Goal: Obtain resource: Download file/media

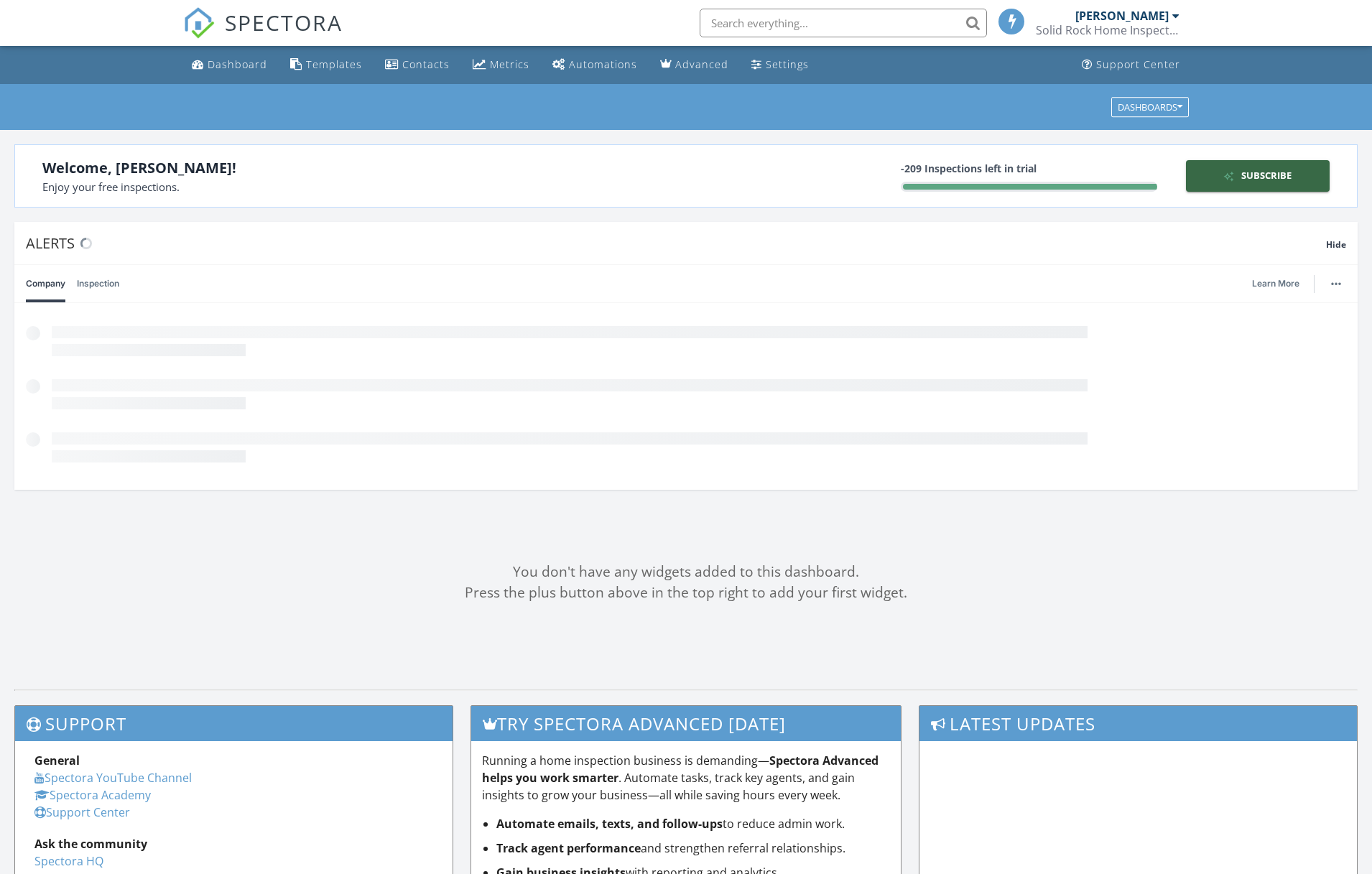
click at [1227, 177] on img at bounding box center [1232, 177] width 18 height 11
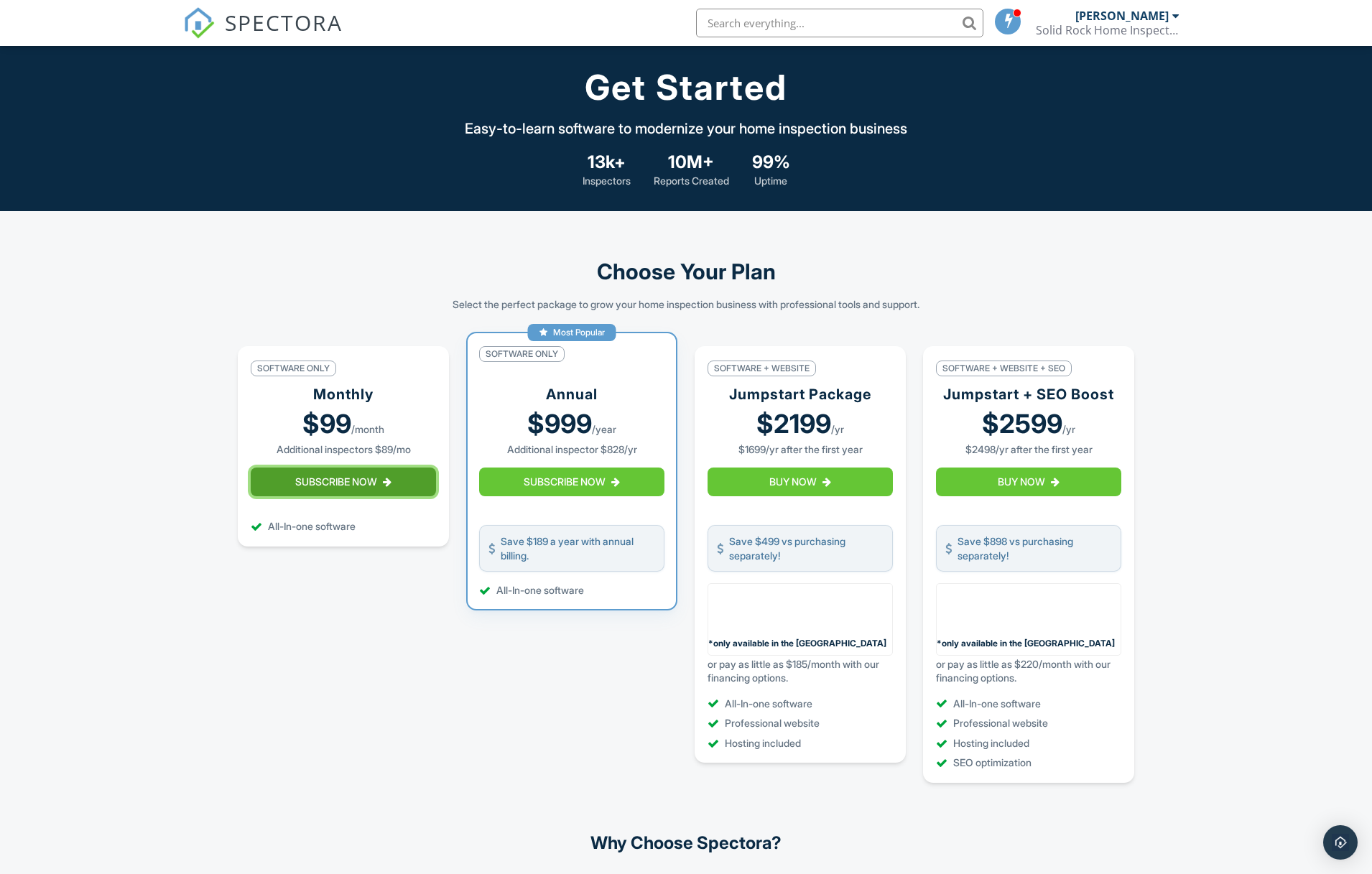
click at [341, 496] on button "Subscribe Now" at bounding box center [343, 482] width 185 height 29
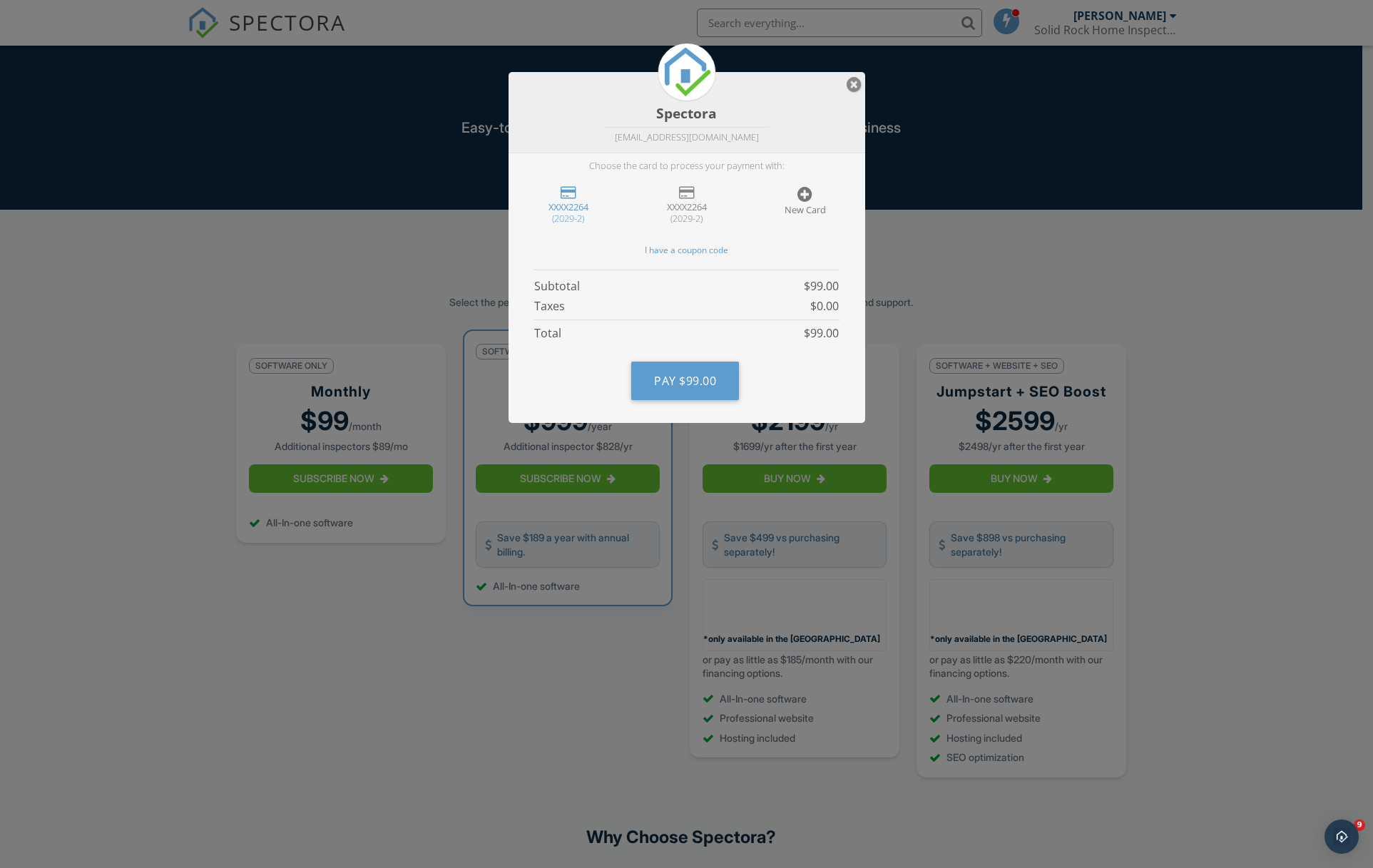
click at [817, 190] on div "New Card" at bounding box center [806, 200] width 101 height 47
click at [0, 0] on div "Taxes $0.00" at bounding box center [0, 0] width 0 height 0
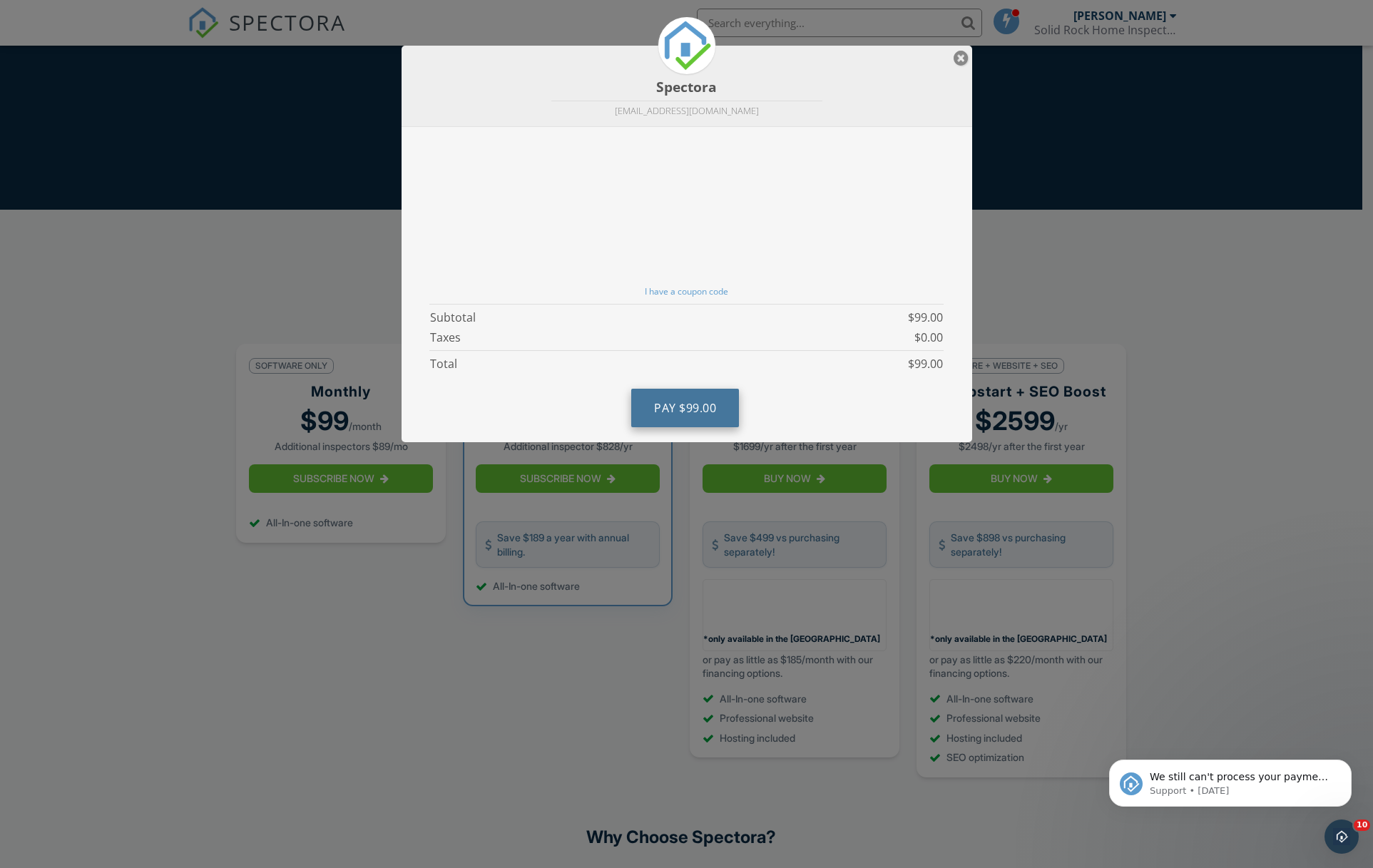
click at [692, 407] on span "$99.00" at bounding box center [697, 408] width 37 height 15
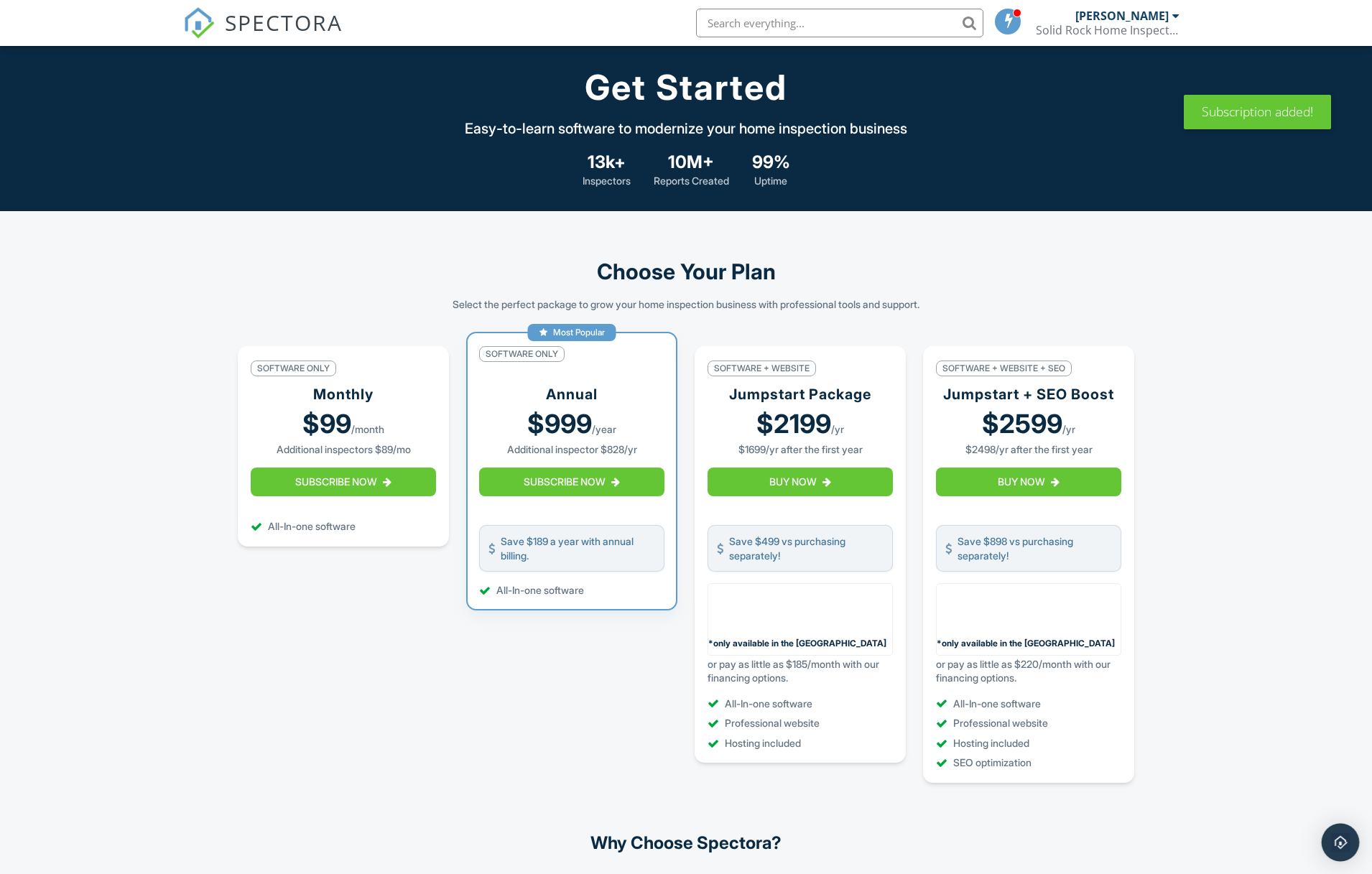
click at [1342, 833] on img "Open Intercom Messenger" at bounding box center [1340, 842] width 19 height 19
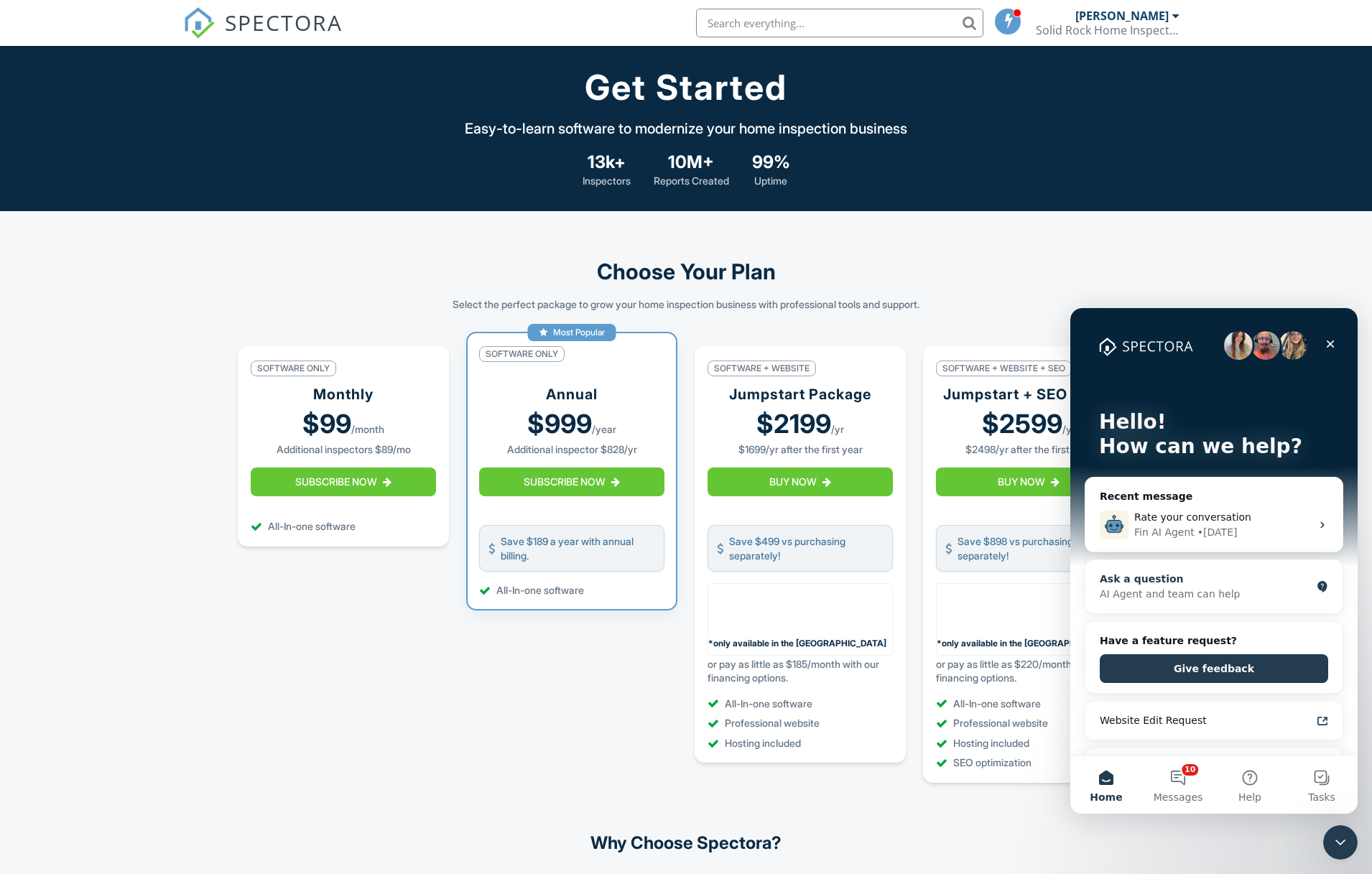
click at [1257, 597] on div "AI Agent and team can help" at bounding box center [1205, 594] width 211 height 15
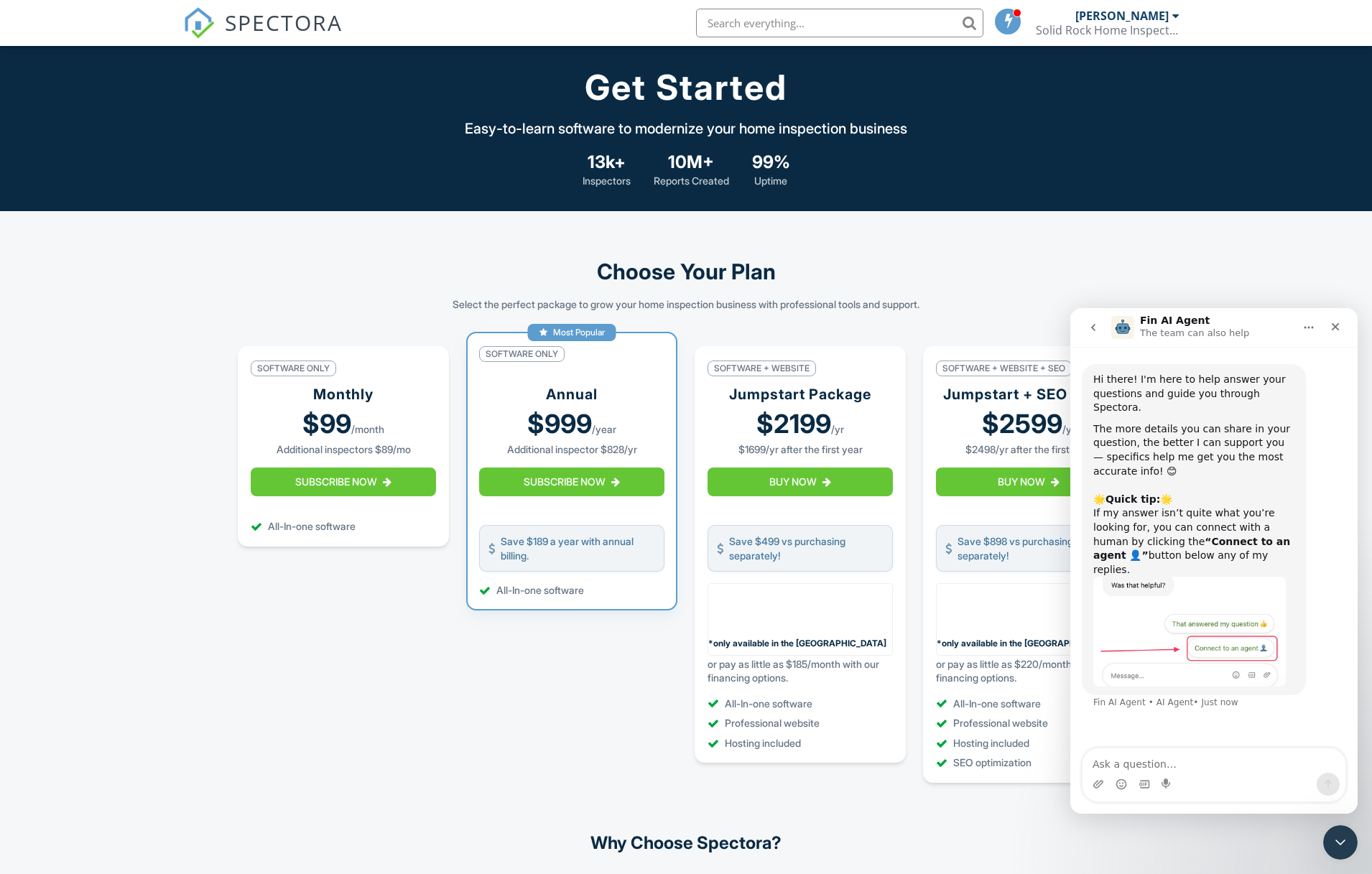
click at [1122, 766] on textarea "Ask a question…" at bounding box center [1214, 761] width 263 height 25
type textarea "im trying to edit a template on a spread sheet having trouble"
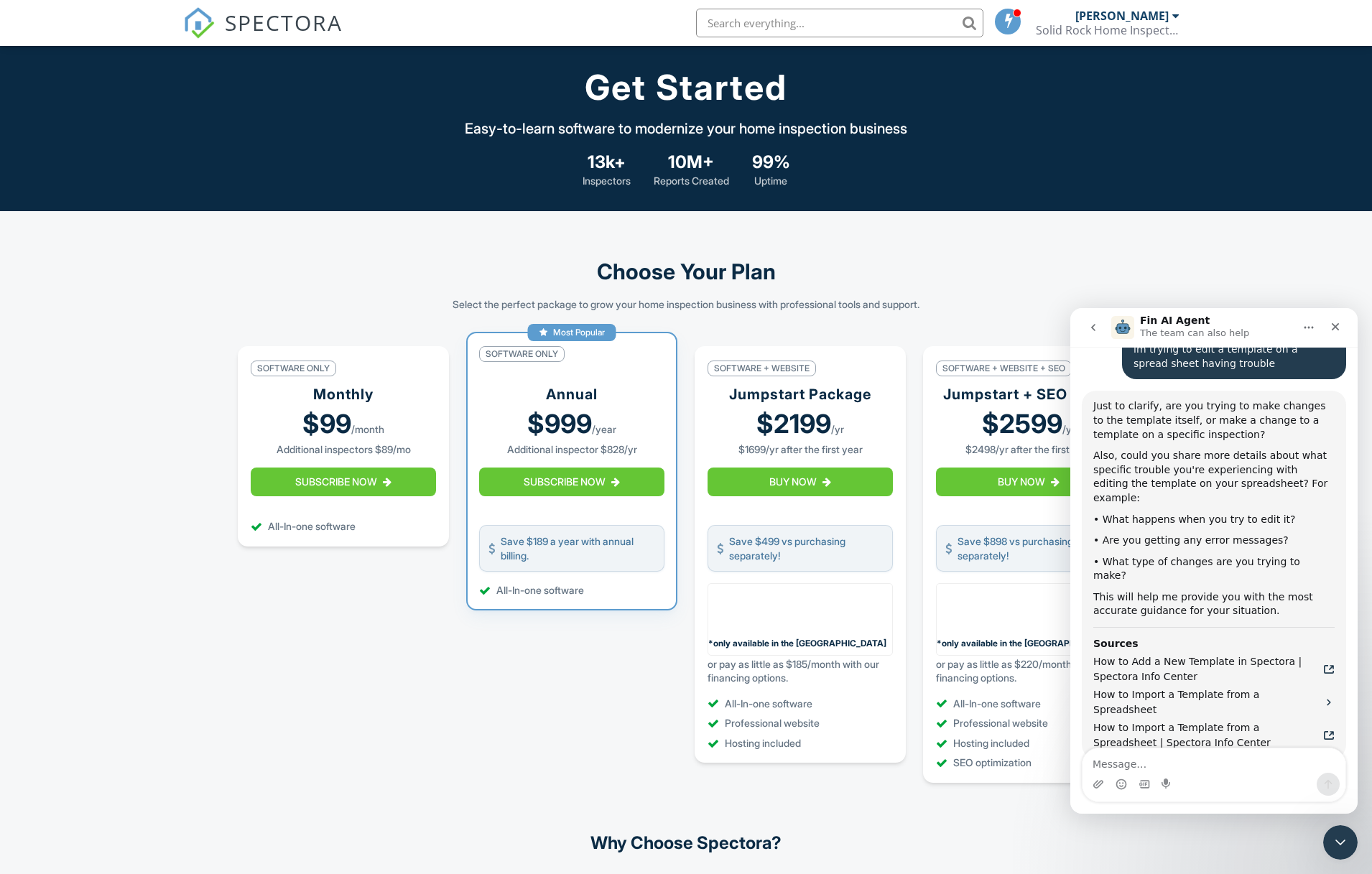
scroll to position [382, 0]
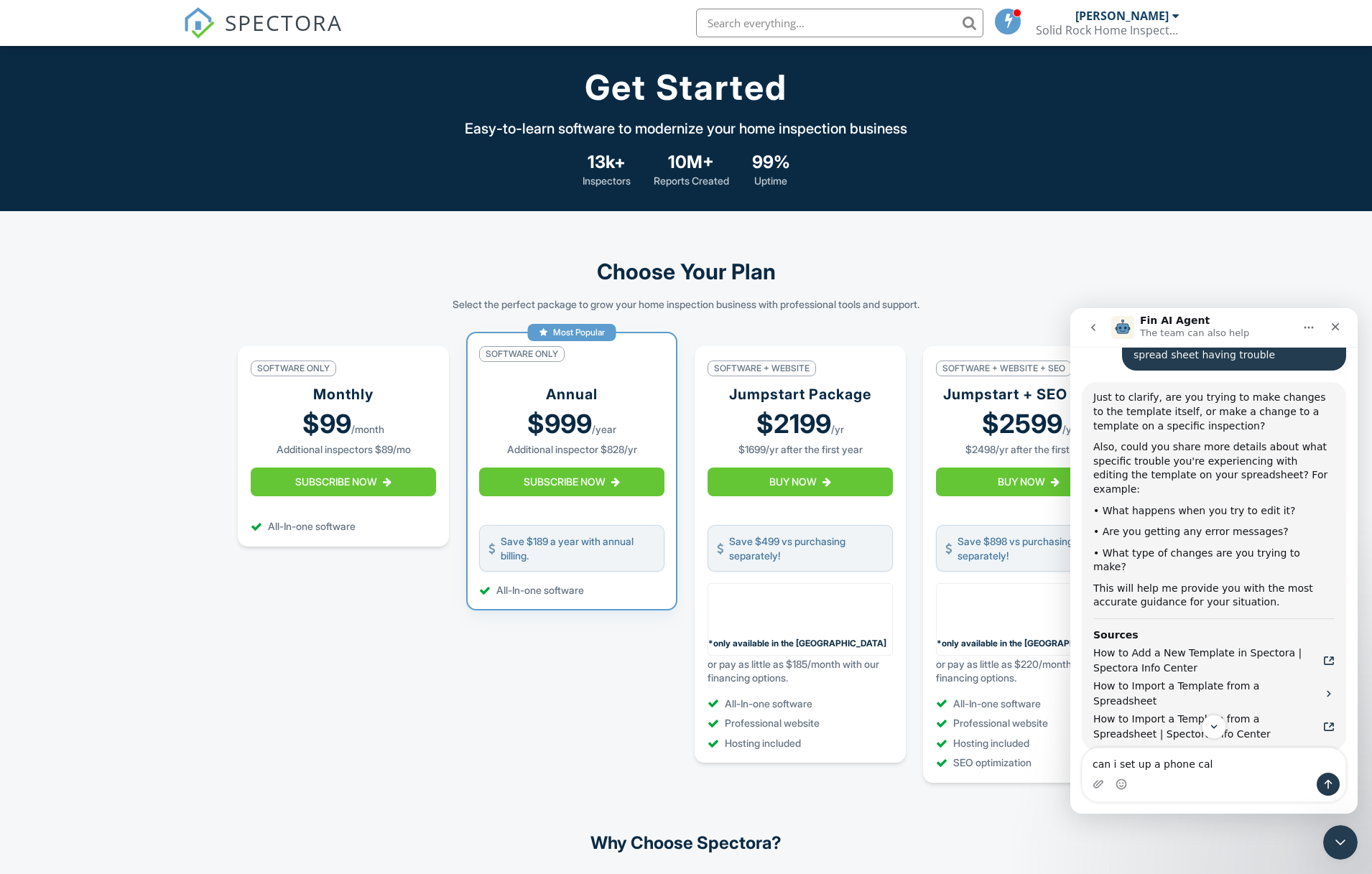
type textarea "can i set up a phone call"
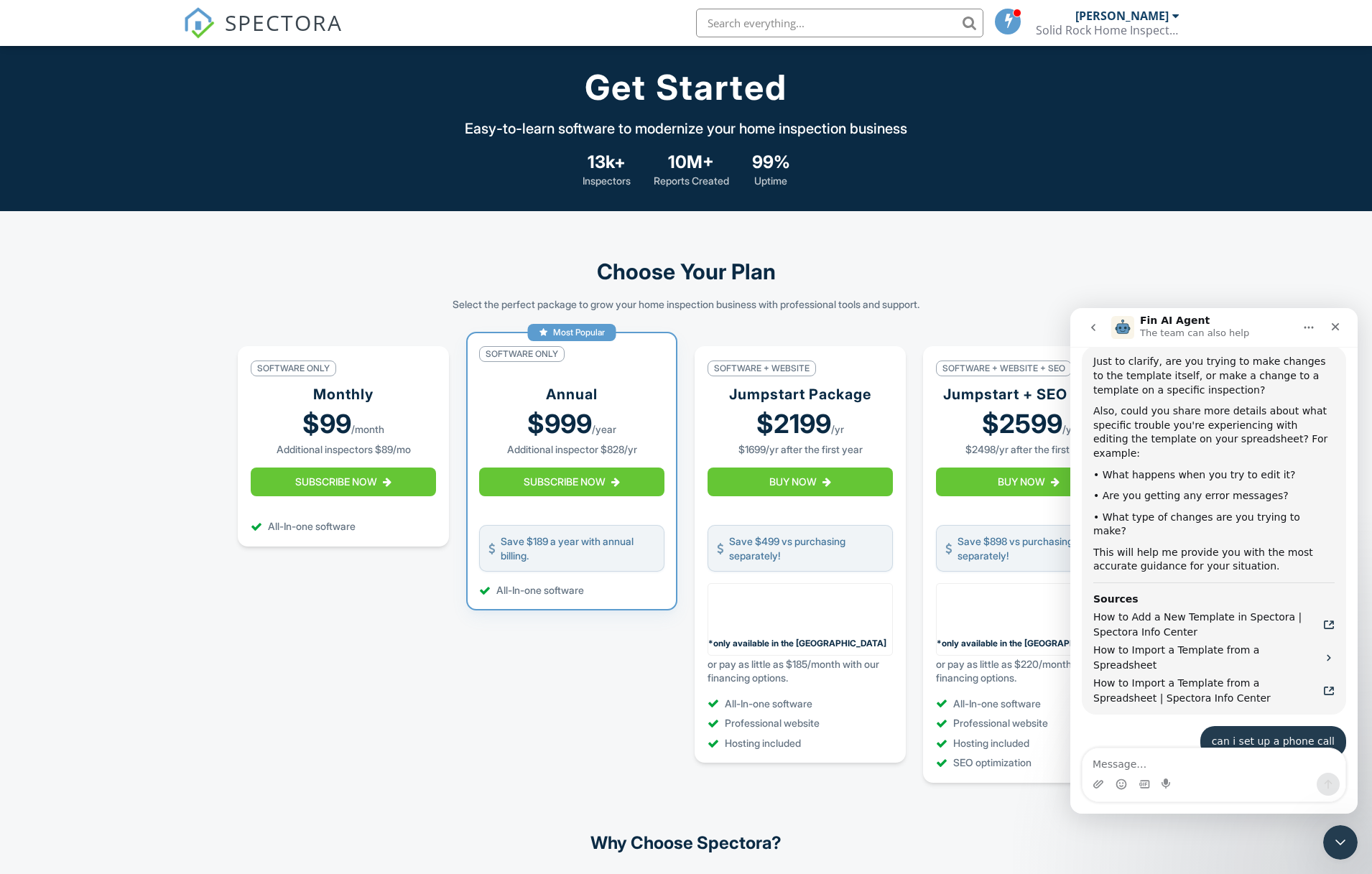
scroll to position [417, 0]
type textarea "with live agent"
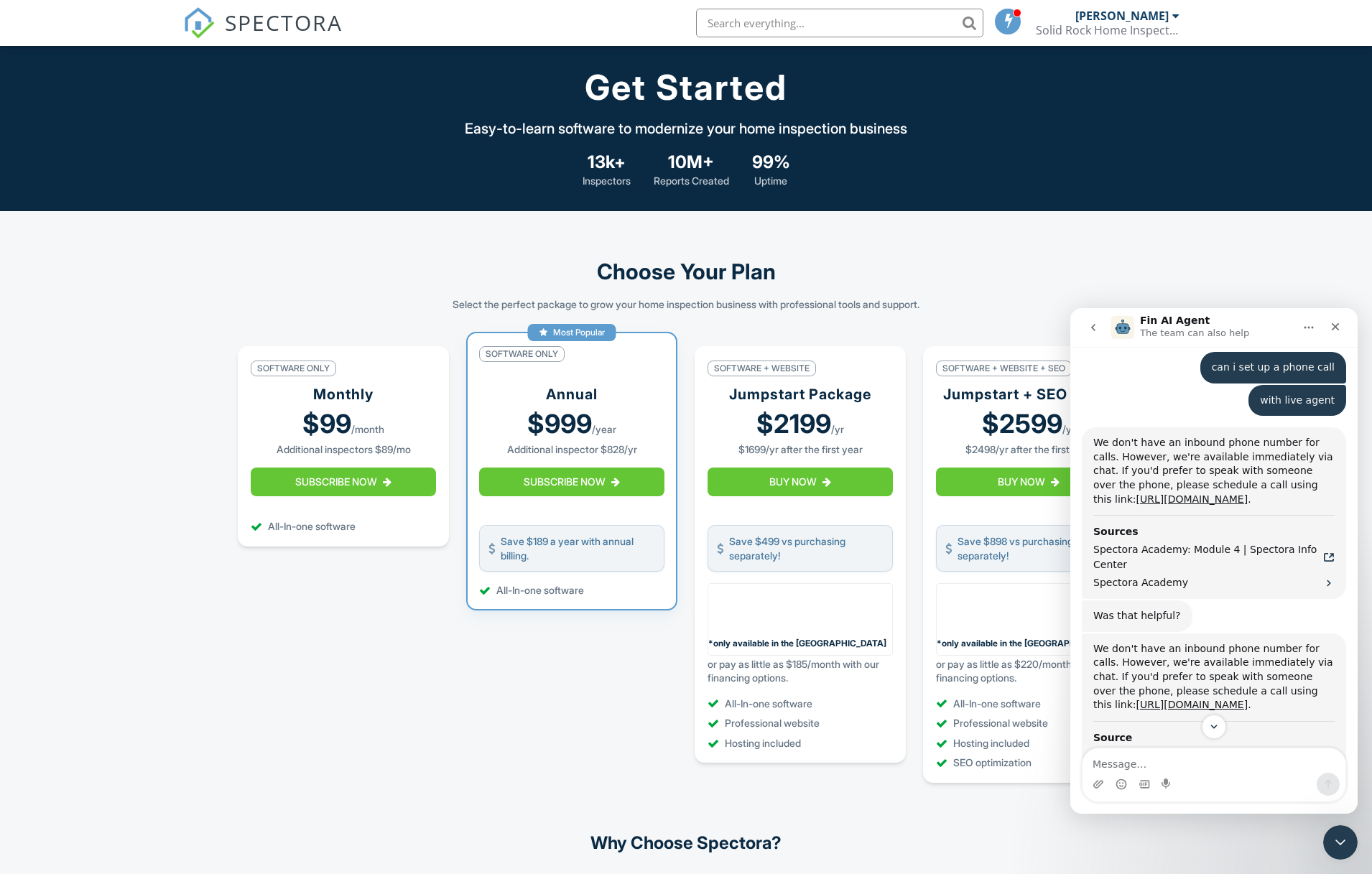
scroll to position [793, 0]
click at [1208, 492] on link "[URL][DOMAIN_NAME]" at bounding box center [1192, 497] width 112 height 12
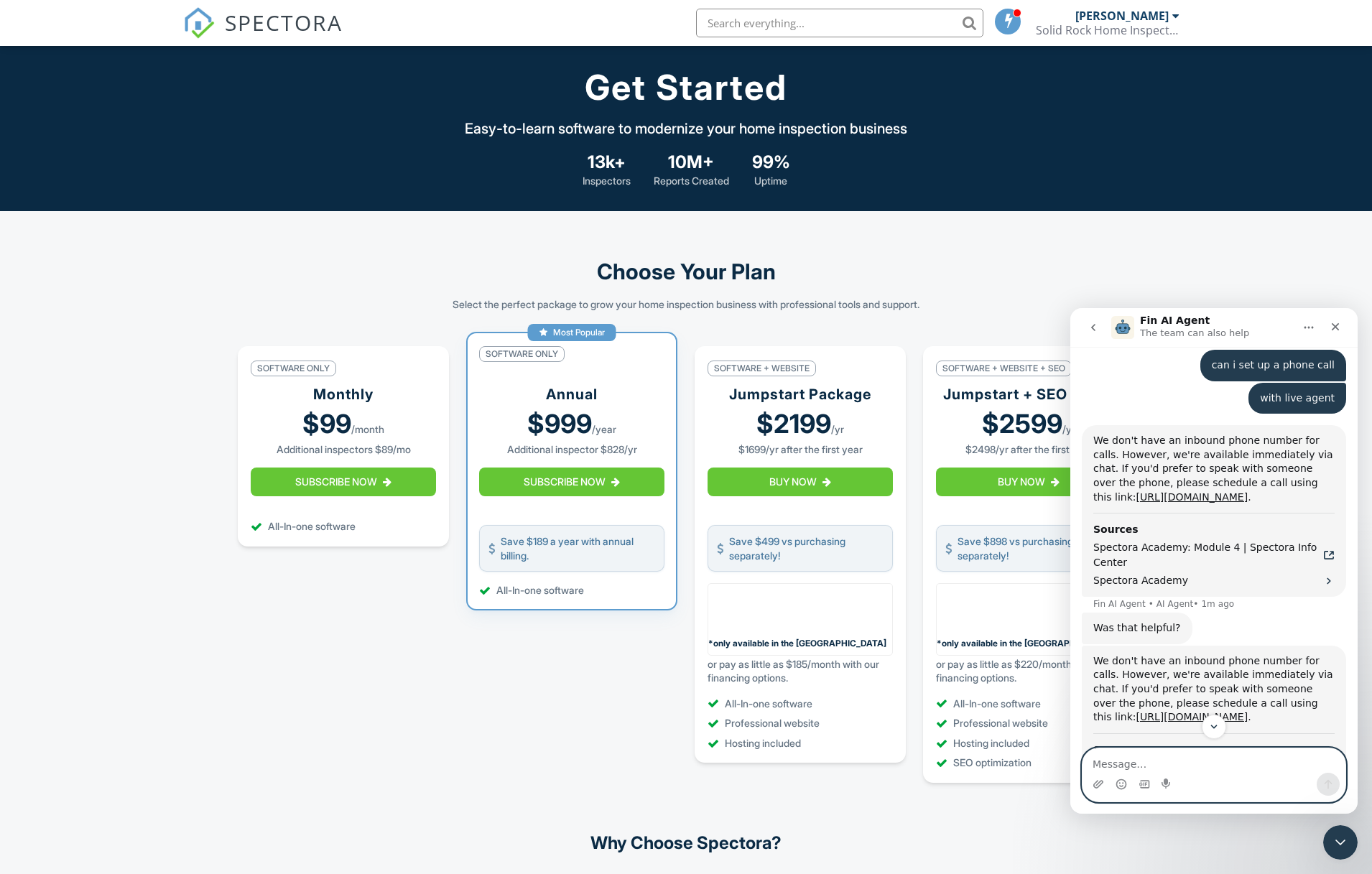
click at [1140, 762] on textarea "Message…" at bounding box center [1214, 761] width 263 height 25
type textarea "how can i build template using spread sheets"
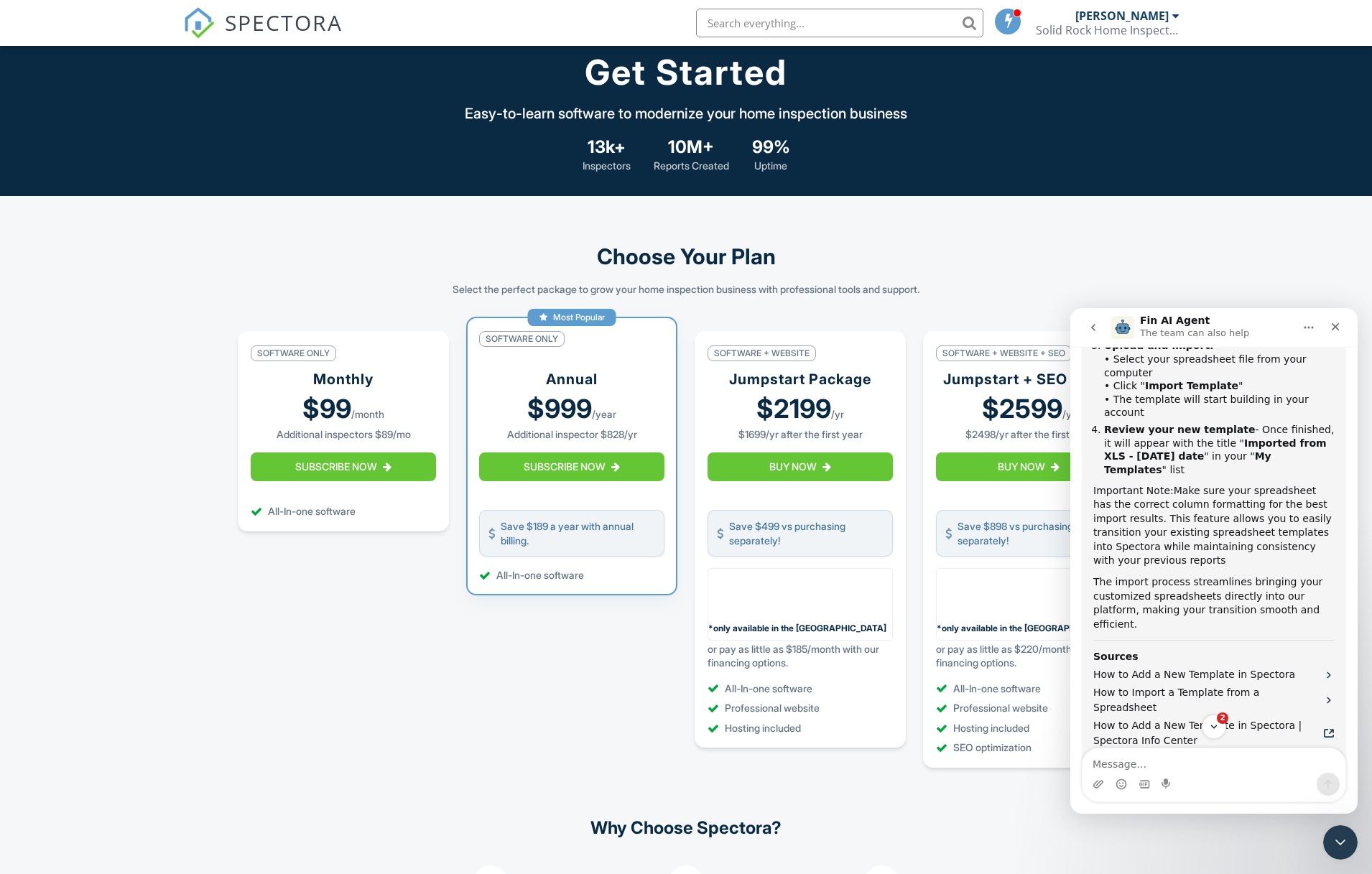
scroll to position [1571, 0]
click at [1265, 770] on textarea "Message…" at bounding box center [1214, 761] width 263 height 25
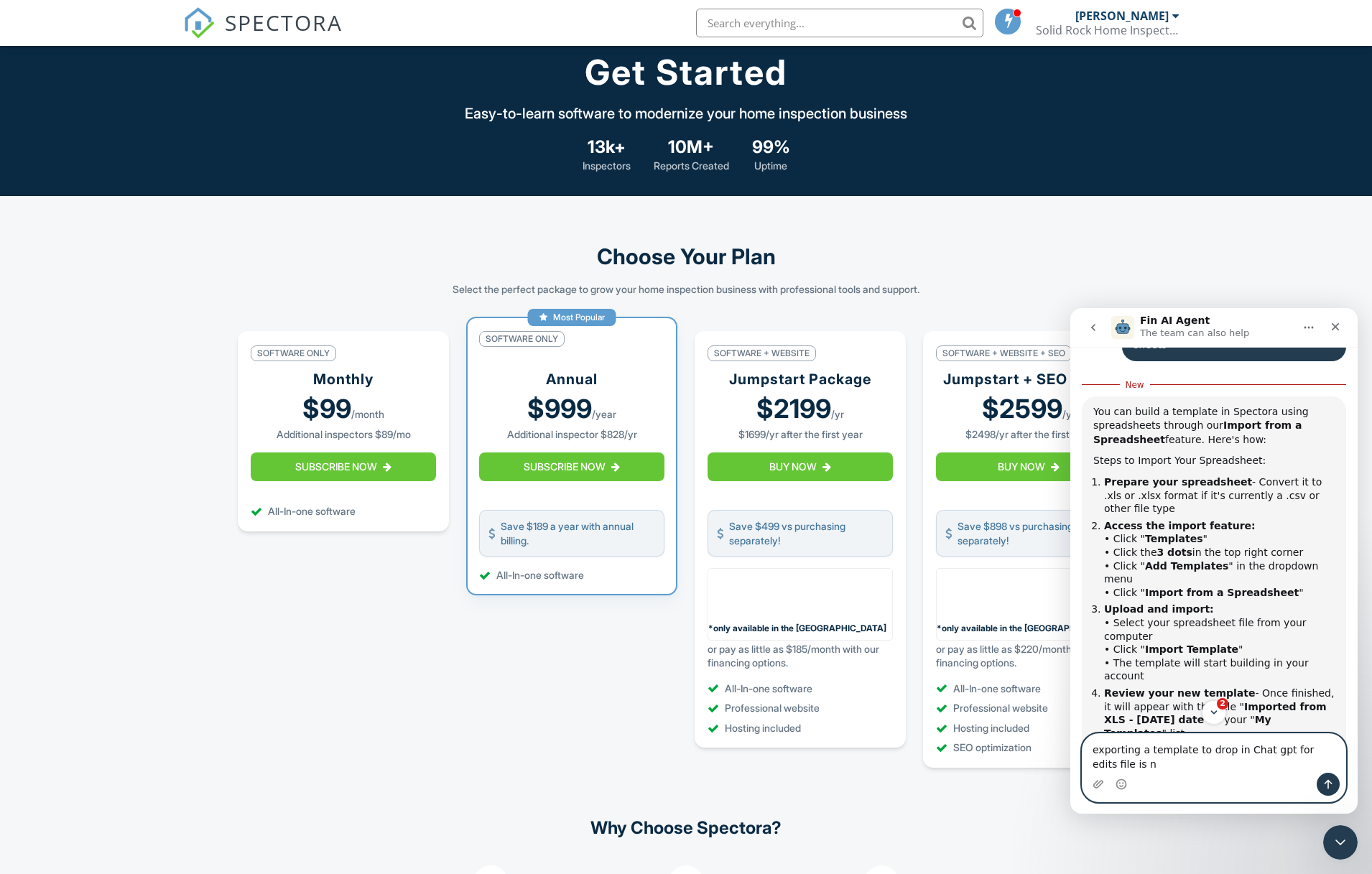
scroll to position [1305, 0]
type textarea "exporting a template to drop in Chat gpt for edits file is not reading"
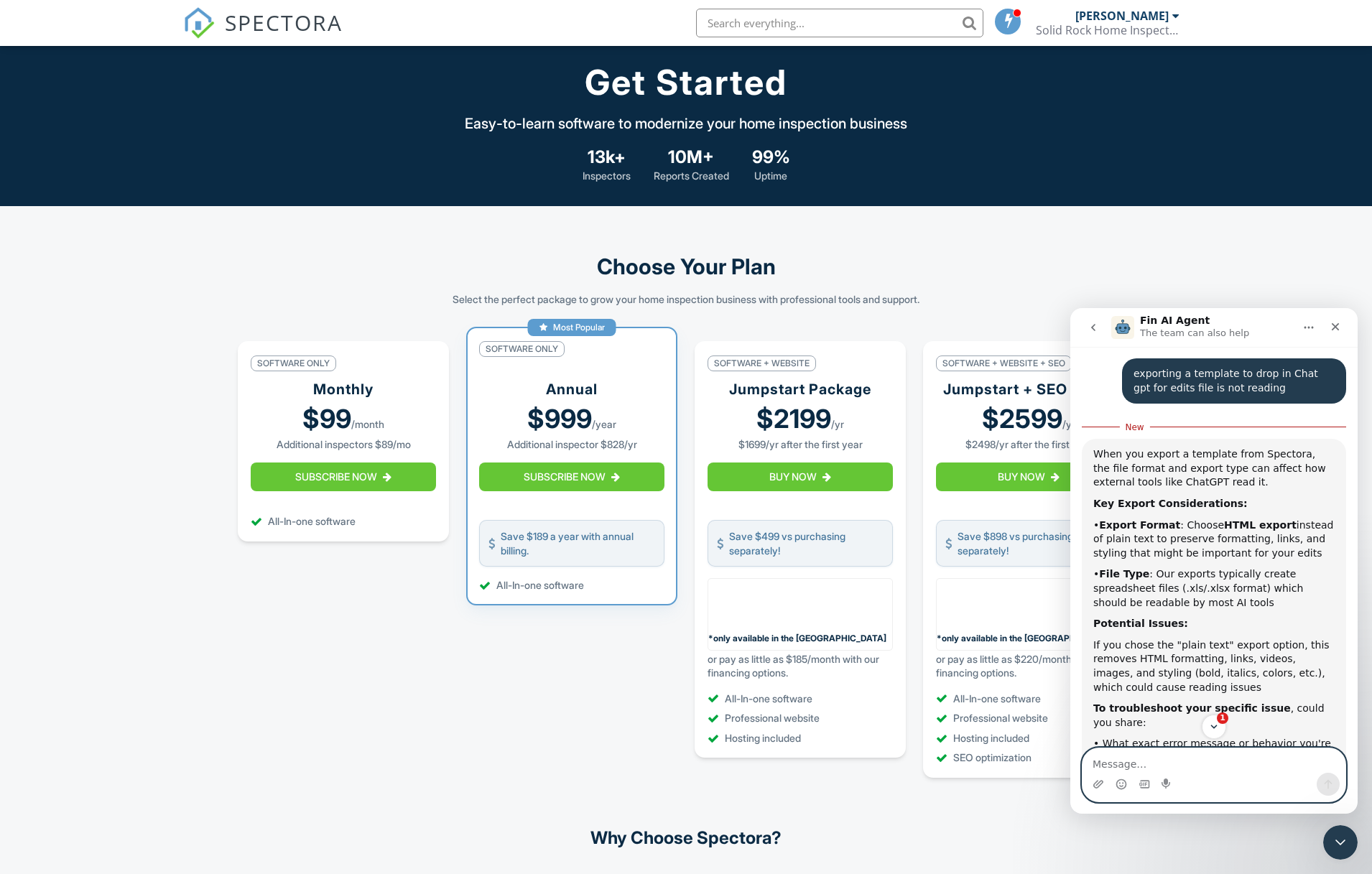
scroll to position [0, 0]
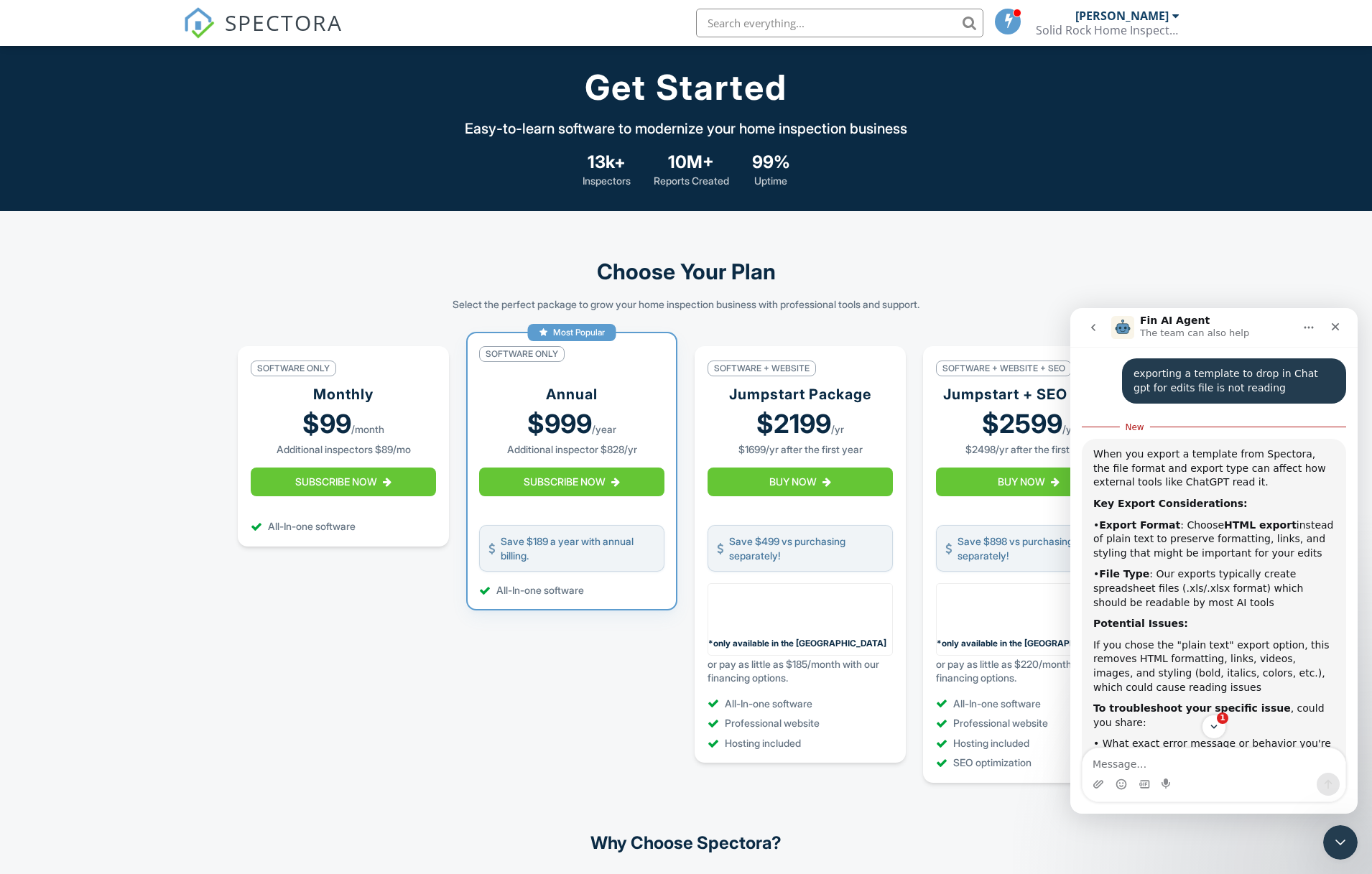
click at [315, 32] on span "SPECTORA" at bounding box center [283, 22] width 118 height 30
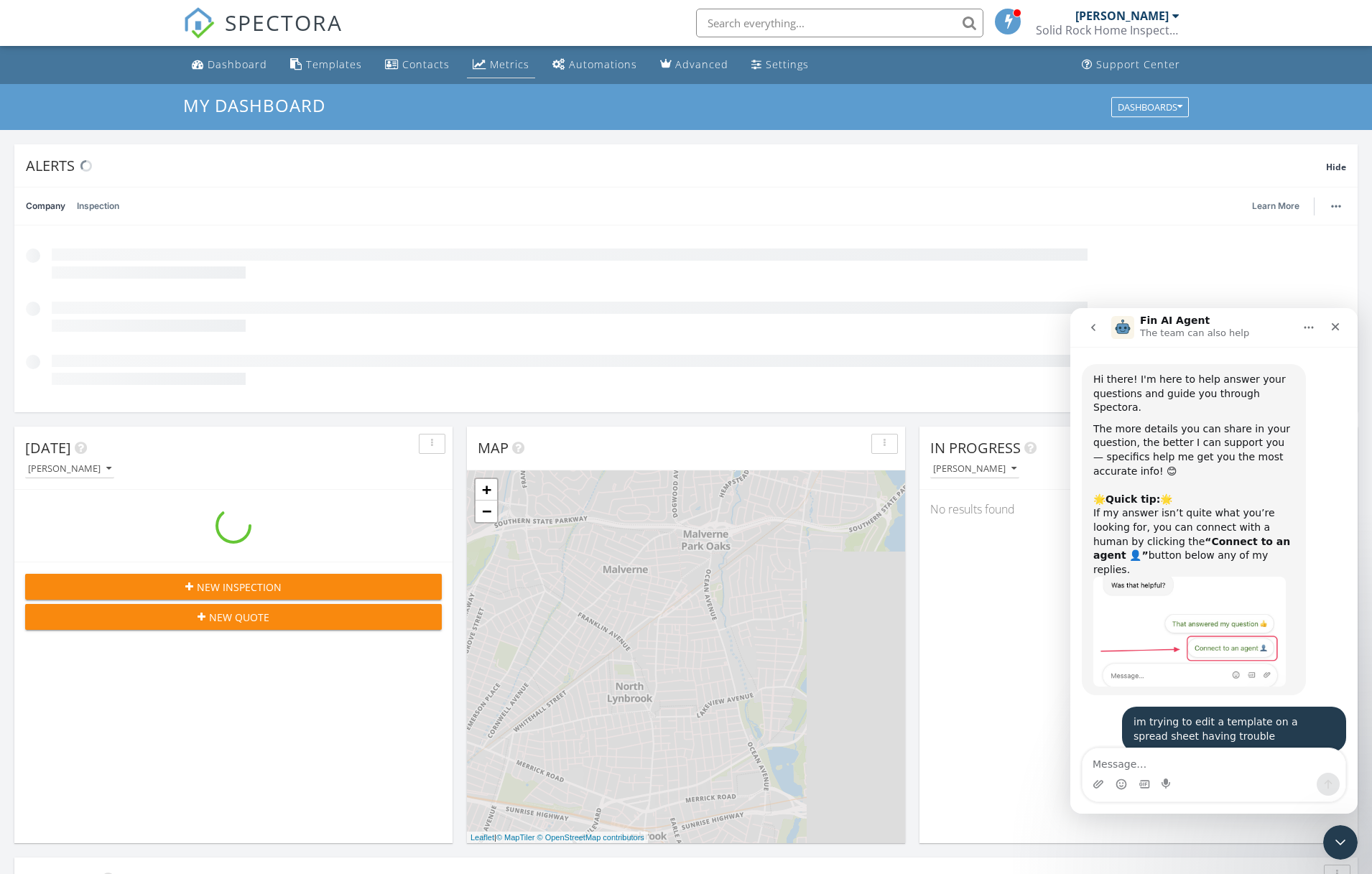
scroll to position [2267, 0]
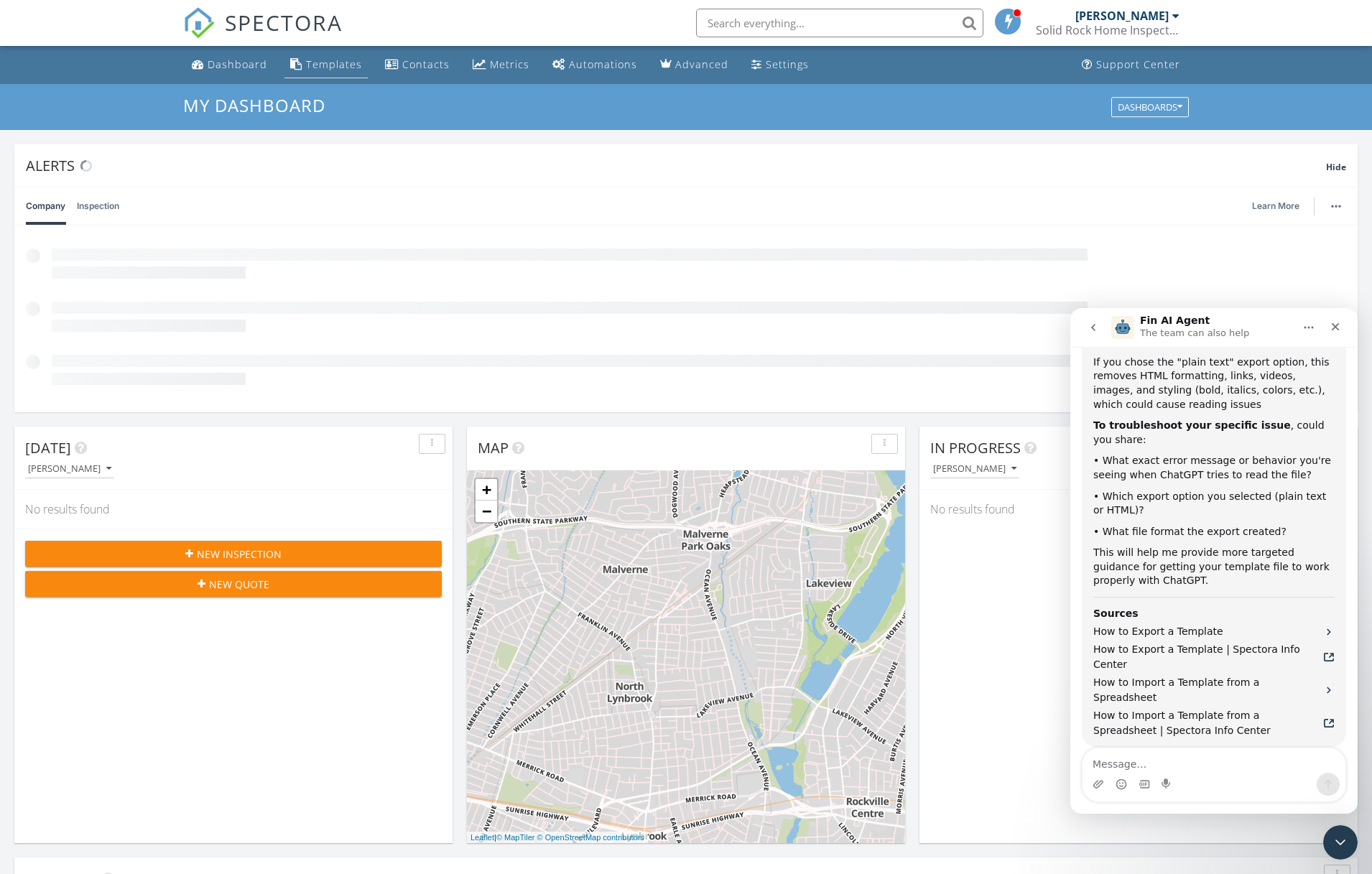
click at [349, 64] on div "Templates" at bounding box center [334, 64] width 56 height 14
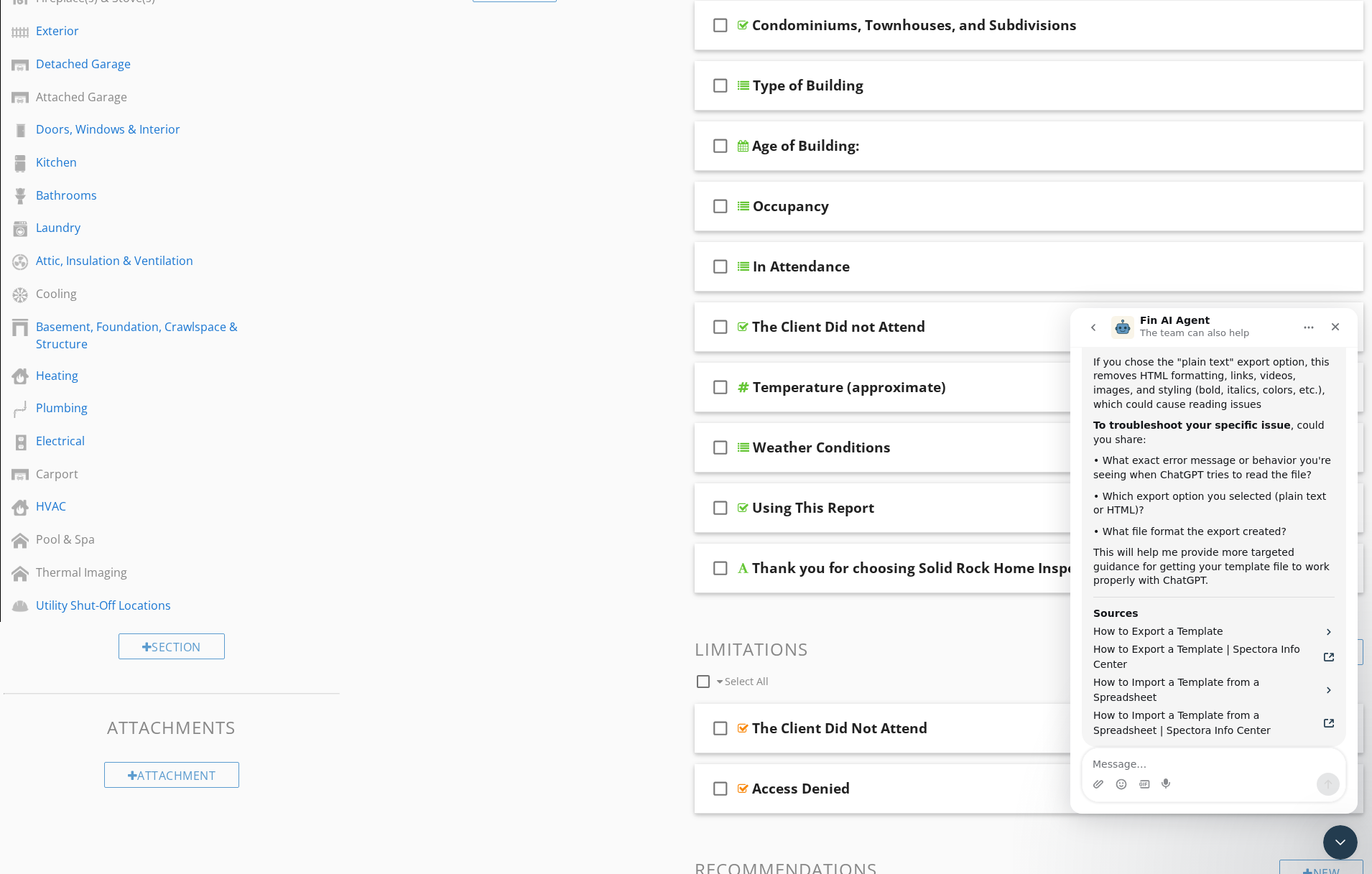
scroll to position [304, 0]
click at [771, 327] on div "The Client Did not Attend" at bounding box center [839, 326] width 173 height 17
click at [743, 334] on div "check_box_outline_blank The Client Did not Attend" at bounding box center [1029, 327] width 669 height 50
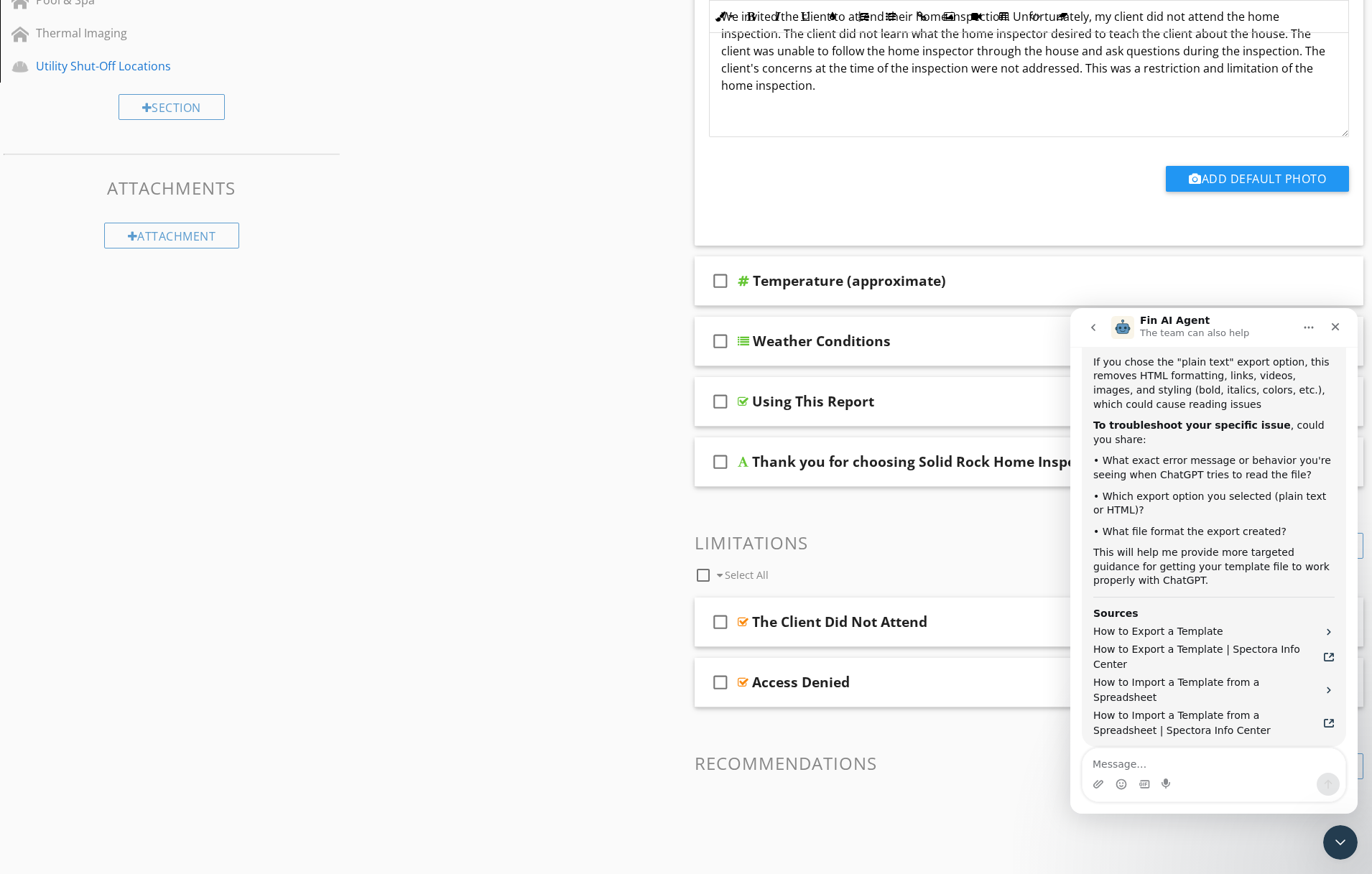
scroll to position [0, 0]
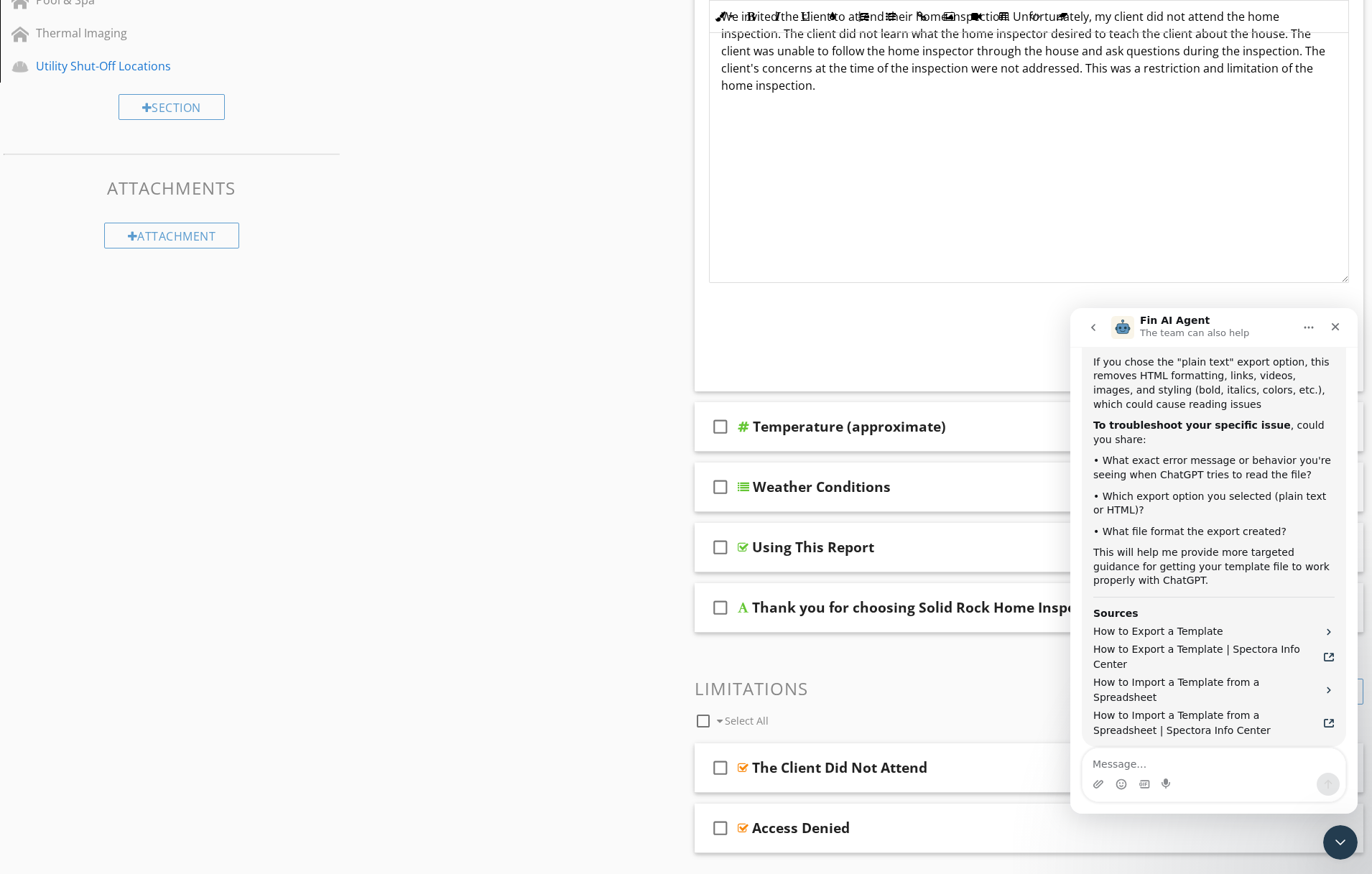
drag, startPoint x: 1342, startPoint y: 129, endPoint x: 1319, endPoint y: 270, distance: 142.9
click at [1347, 279] on div "We invited the client to attend their home inspection. Unfortunately, my client…" at bounding box center [1029, 137] width 640 height 293
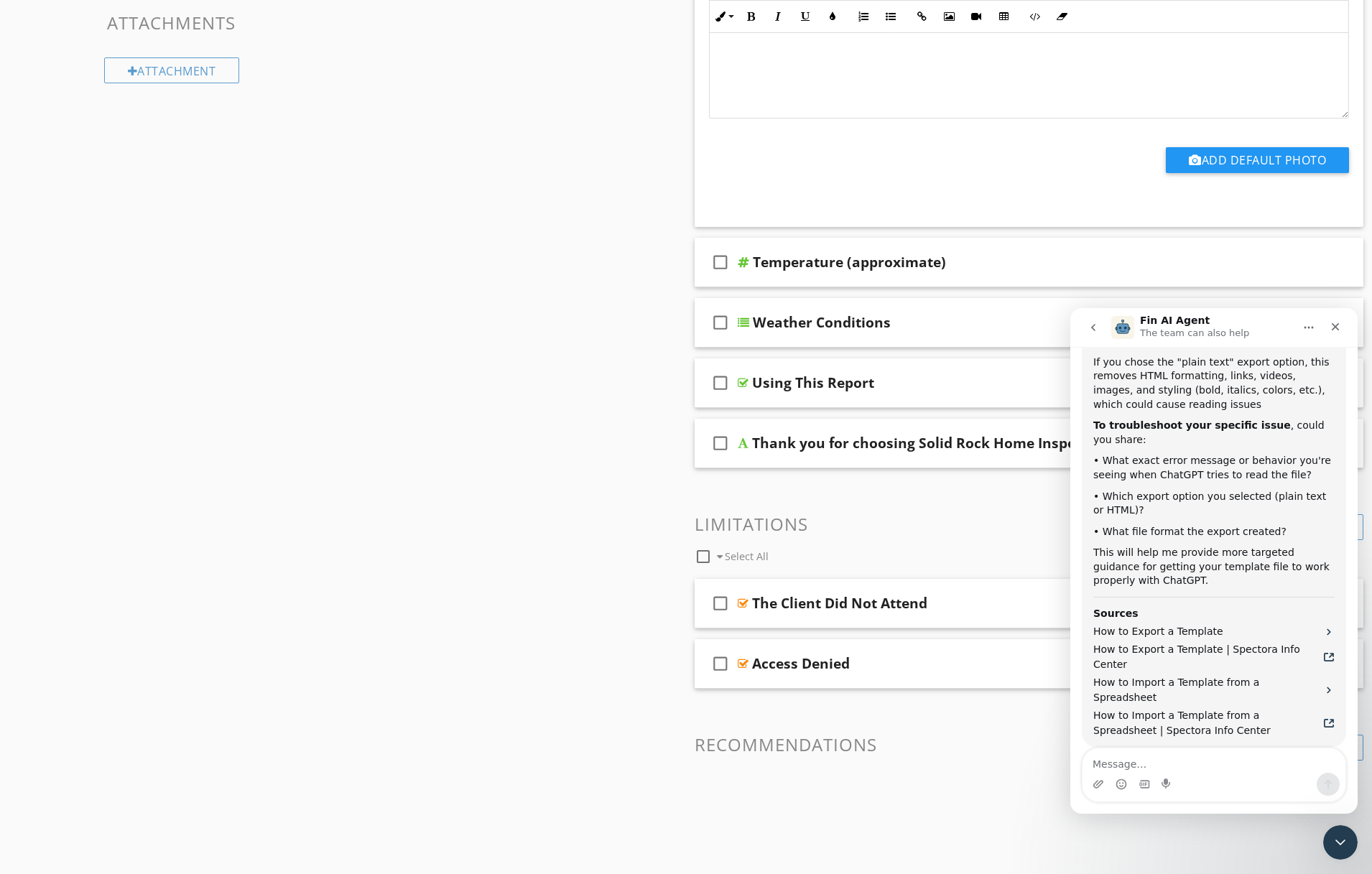
scroll to position [1032, 0]
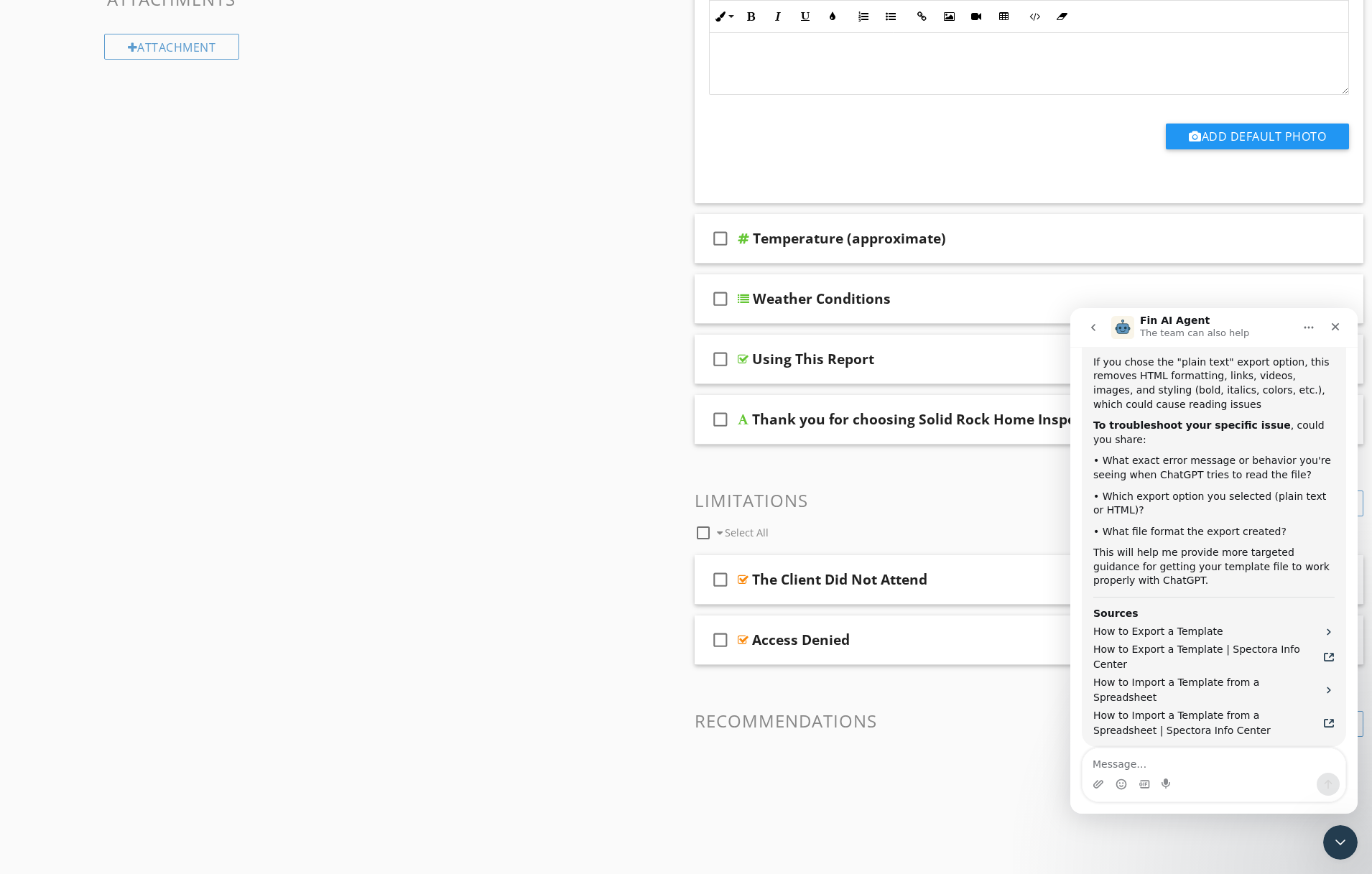
click at [902, 582] on div "The Client Did Not Attend" at bounding box center [839, 580] width 175 height 17
click at [752, 583] on div "The Client Did Not Attend" at bounding box center [839, 580] width 175 height 17
click at [746, 582] on div at bounding box center [743, 579] width 11 height 12
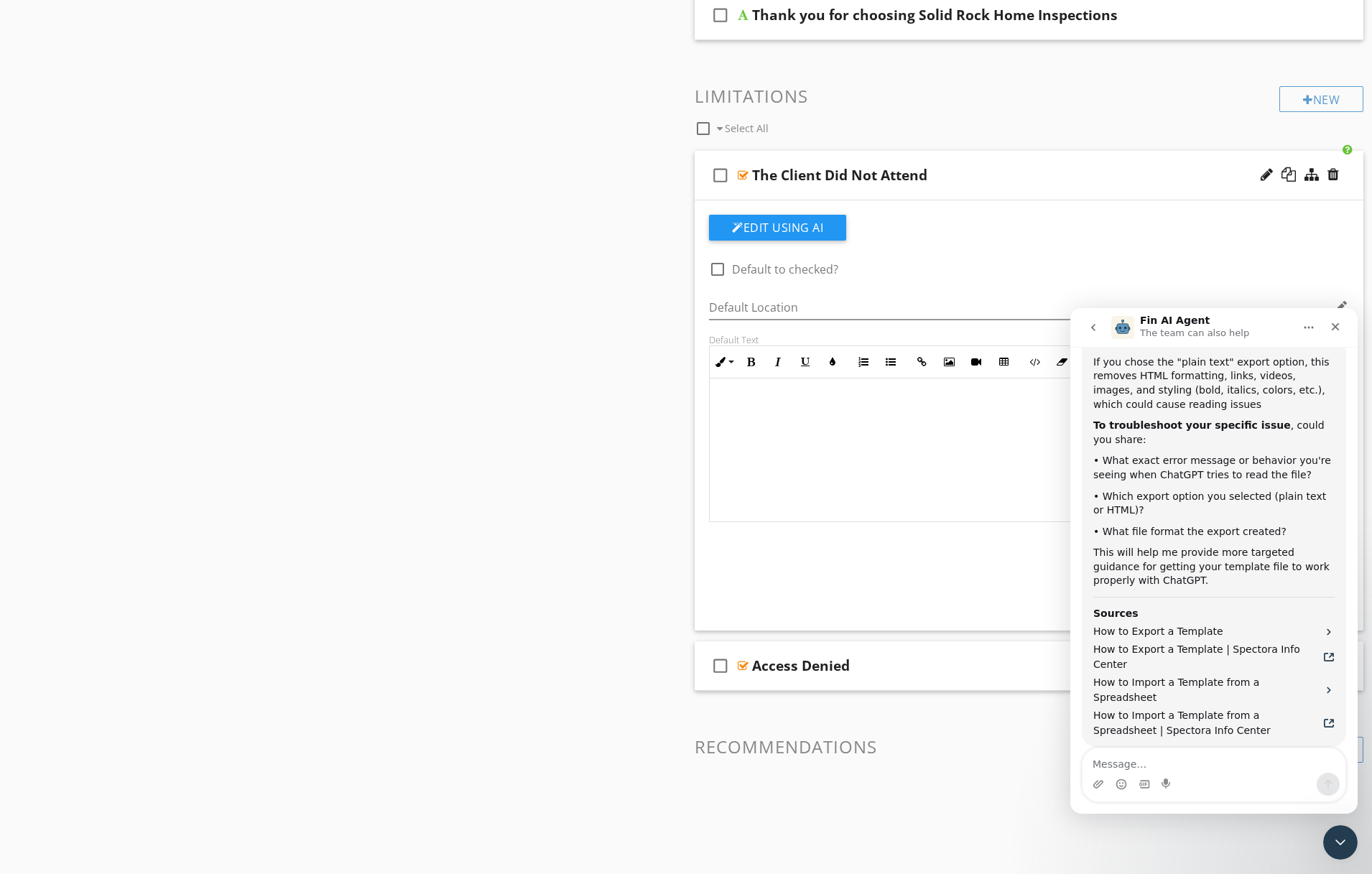
scroll to position [1462, 0]
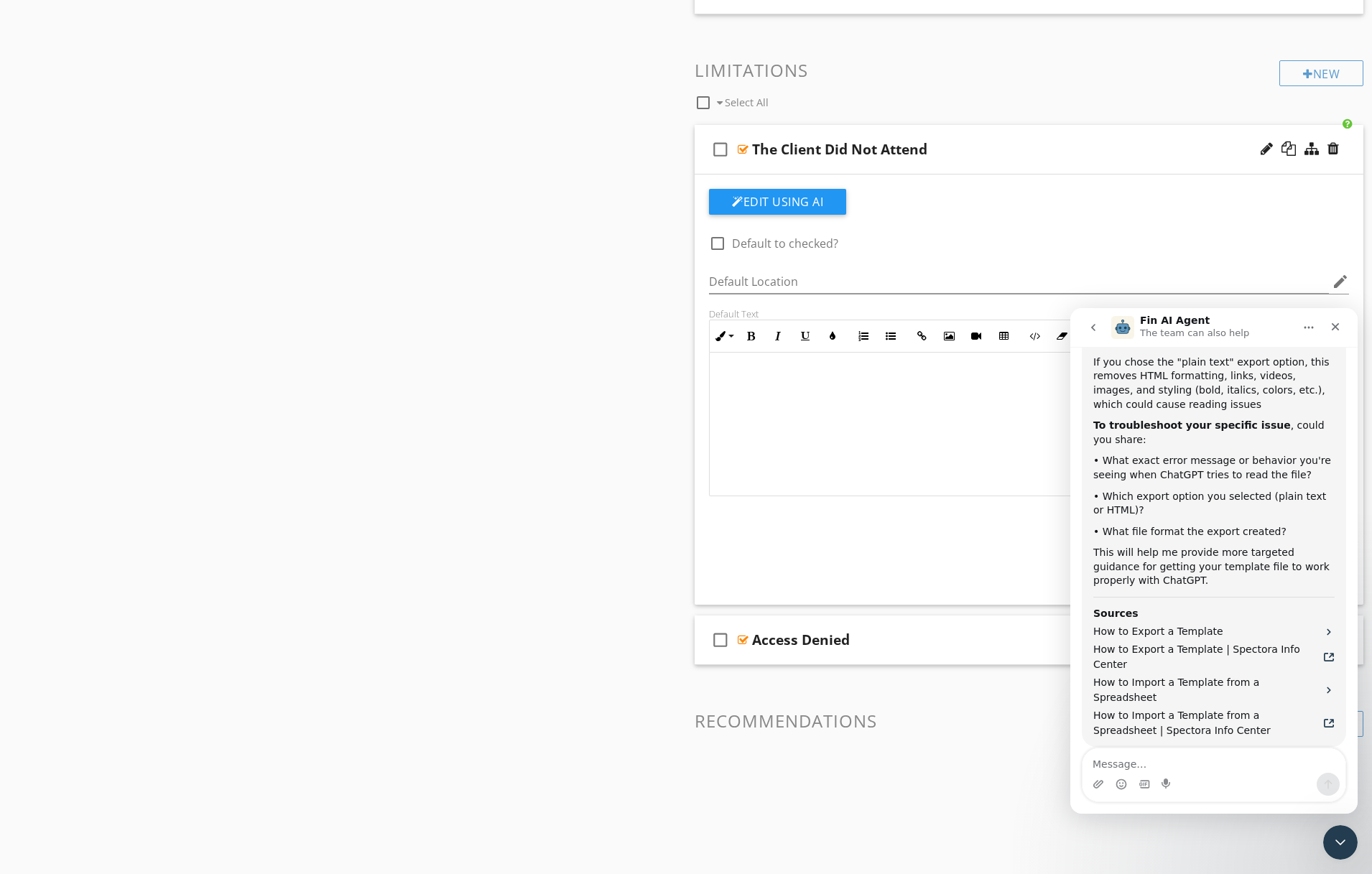
click at [739, 378] on icon at bounding box center [733, 382] width 23 height 23
click at [1333, 845] on icon "Close Intercom Messenger" at bounding box center [1338, 840] width 17 height 17
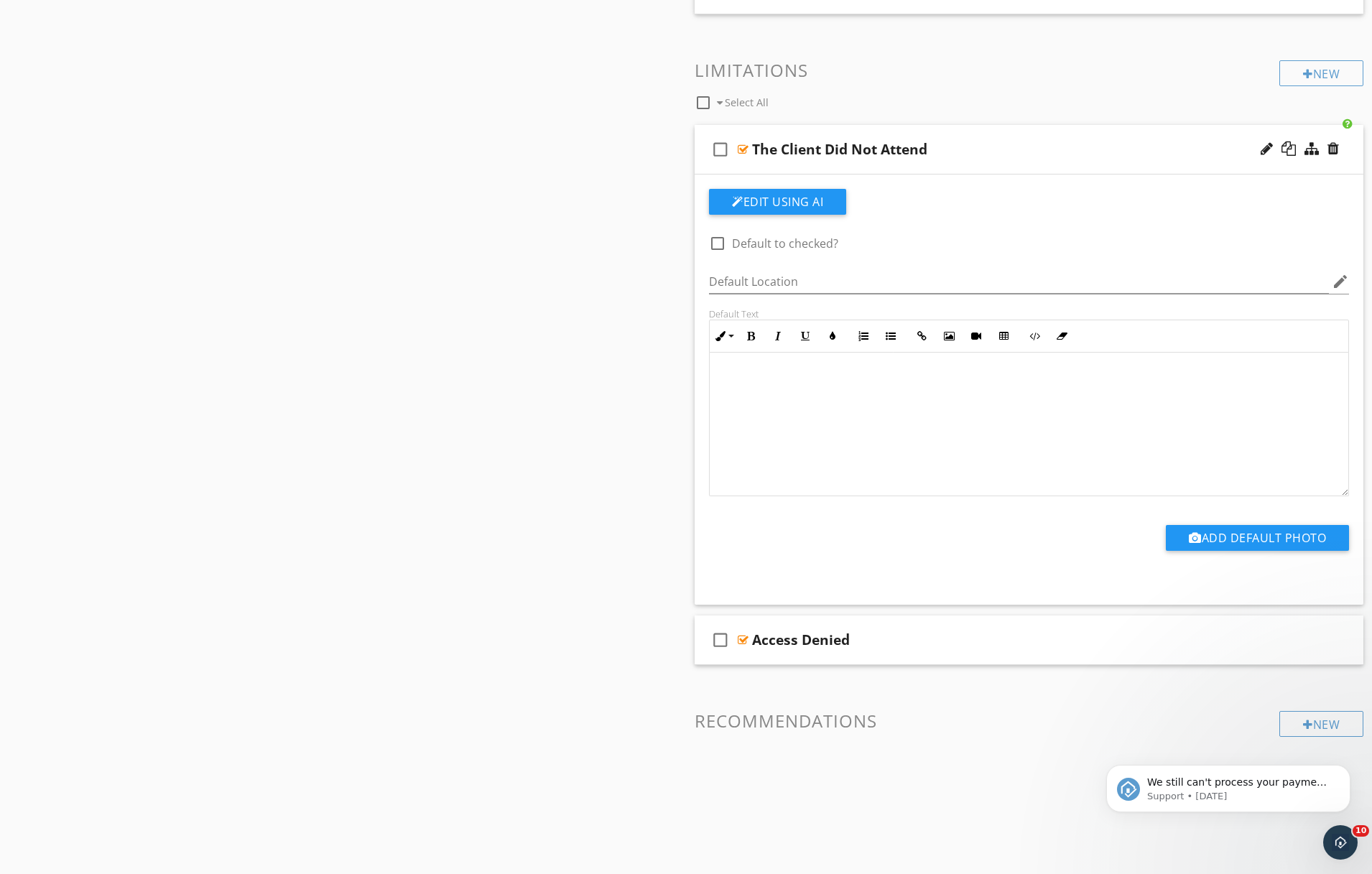
scroll to position [0, 0]
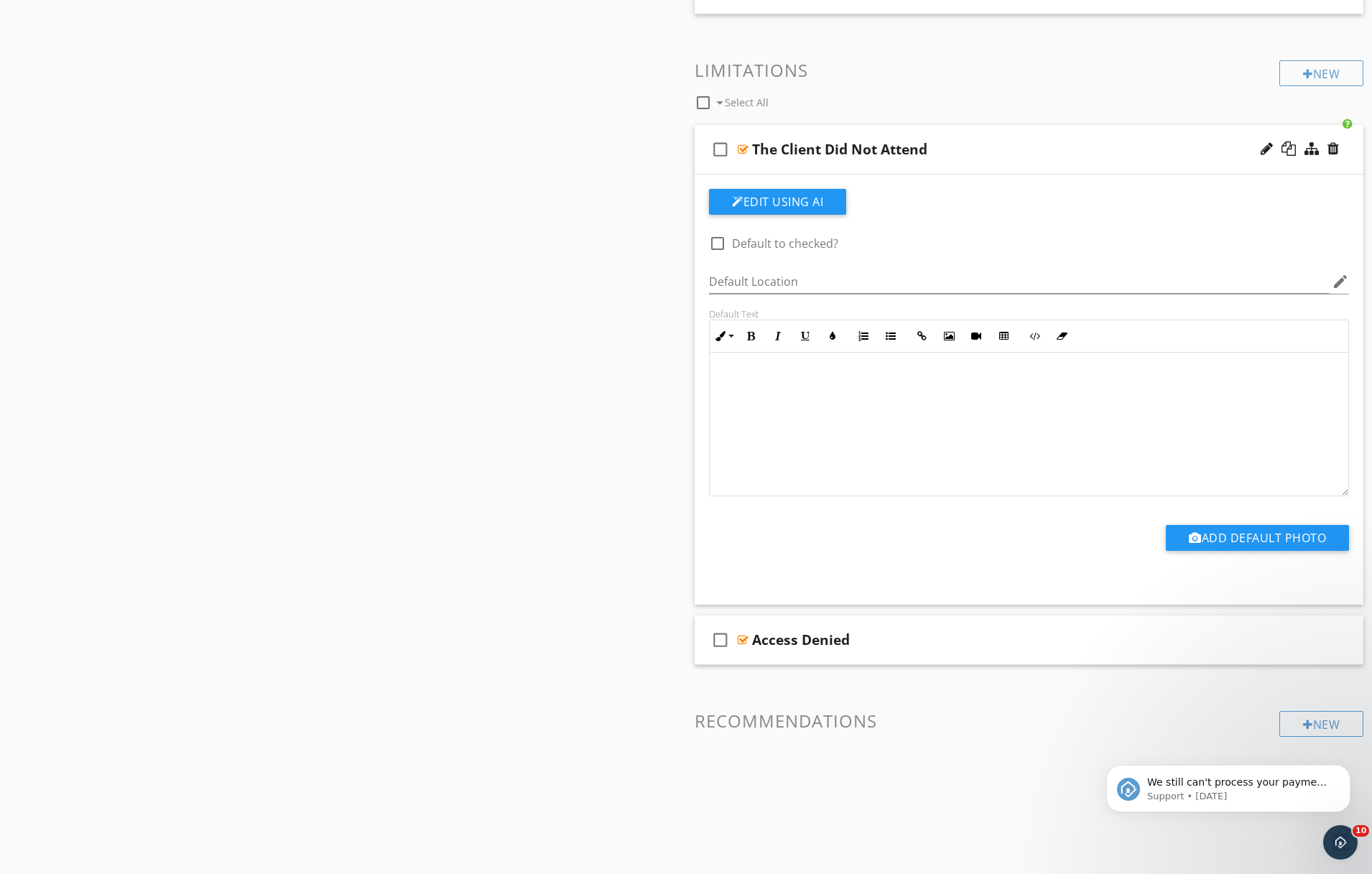
click at [1346, 493] on div "We invited the client to attend their home inspection. Unfortunately, my client…" at bounding box center [1029, 425] width 640 height 144
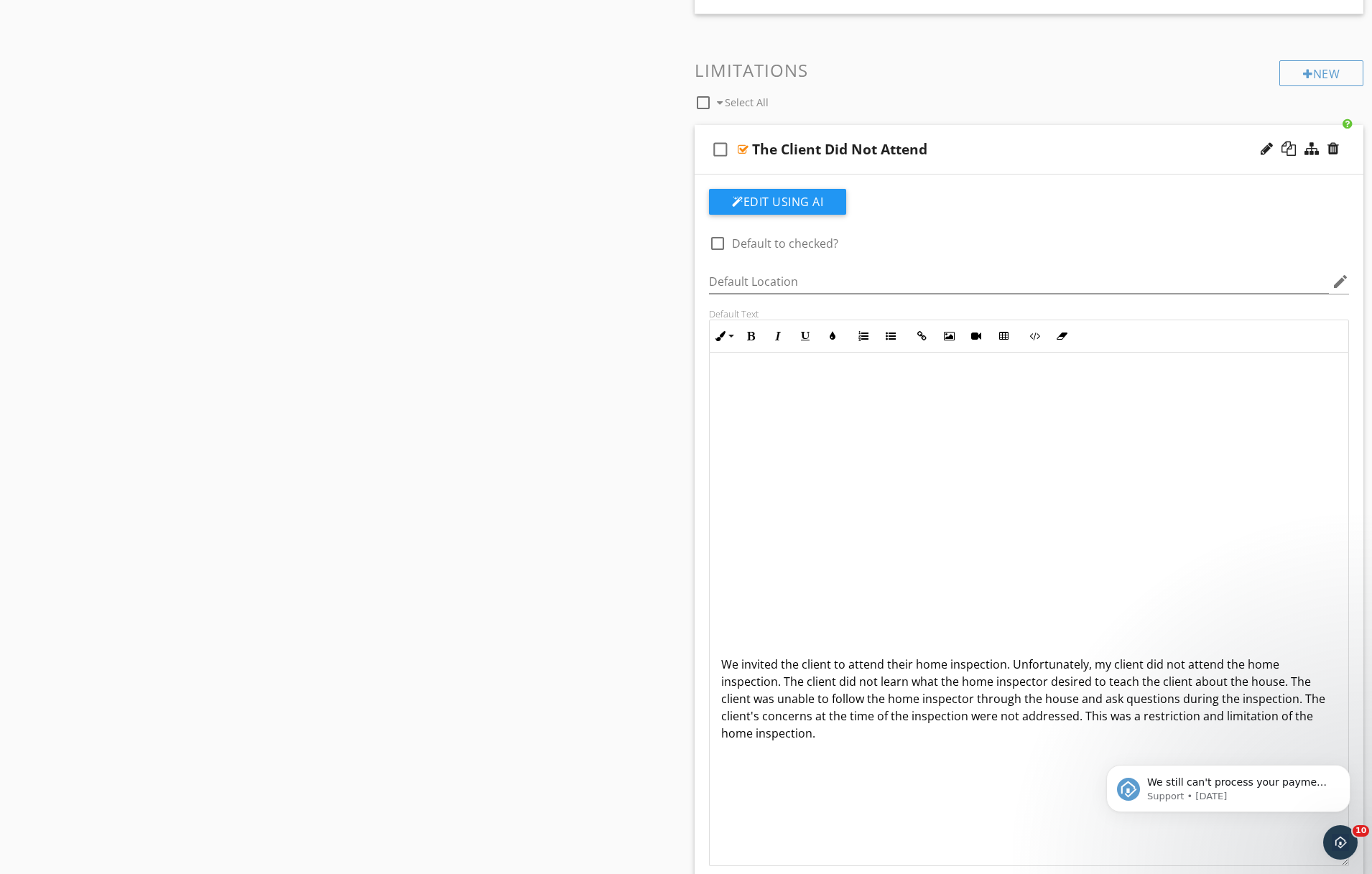
drag, startPoint x: 1346, startPoint y: 493, endPoint x: 1366, endPoint y: 865, distance: 372.5
click at [727, 394] on span at bounding box center [1029, 519] width 616 height 263
click at [999, 672] on icon "button" at bounding box center [996, 670] width 10 height 10
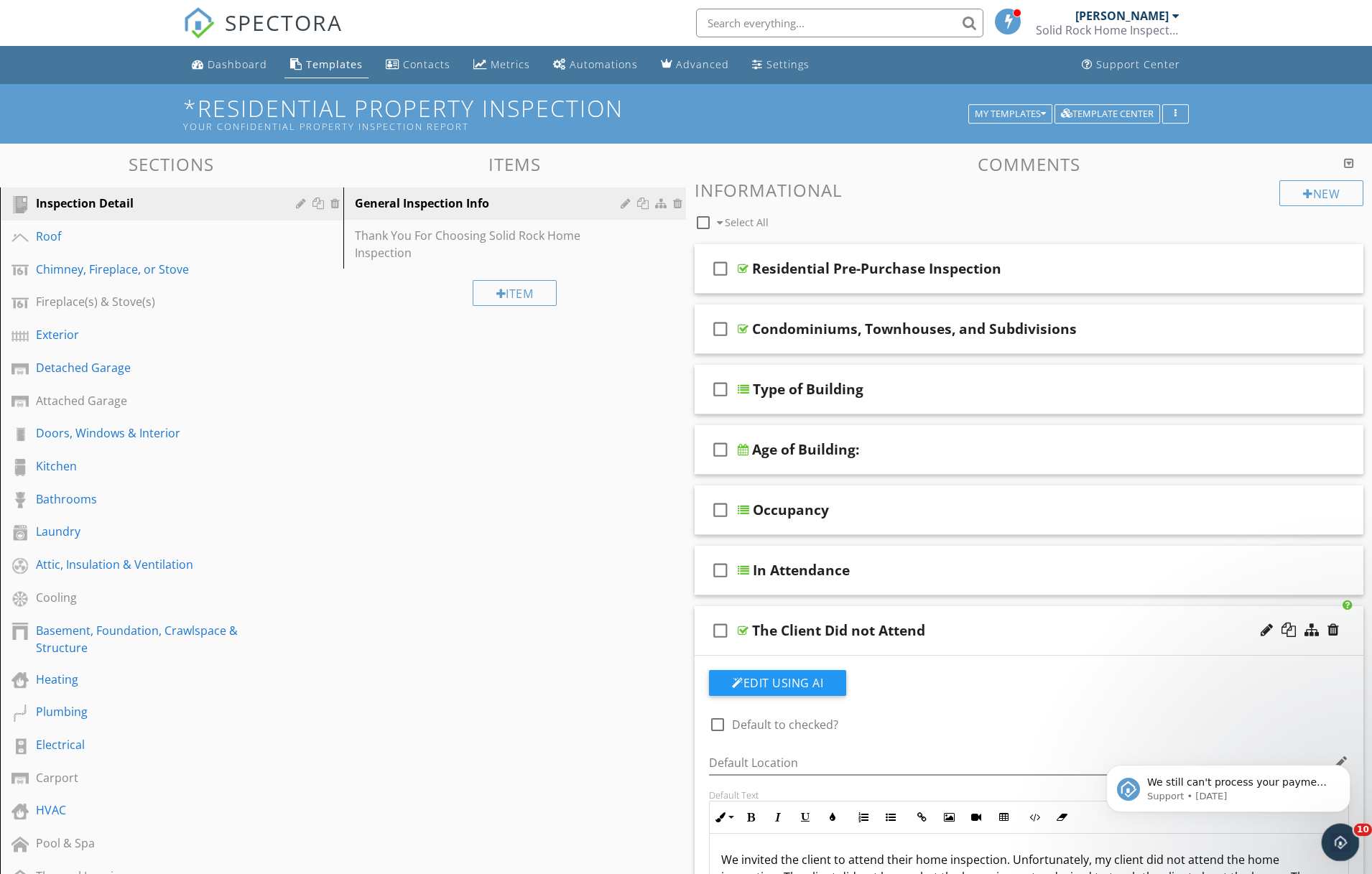
click at [1337, 847] on icon "Open Intercom Messenger" at bounding box center [1339, 841] width 24 height 24
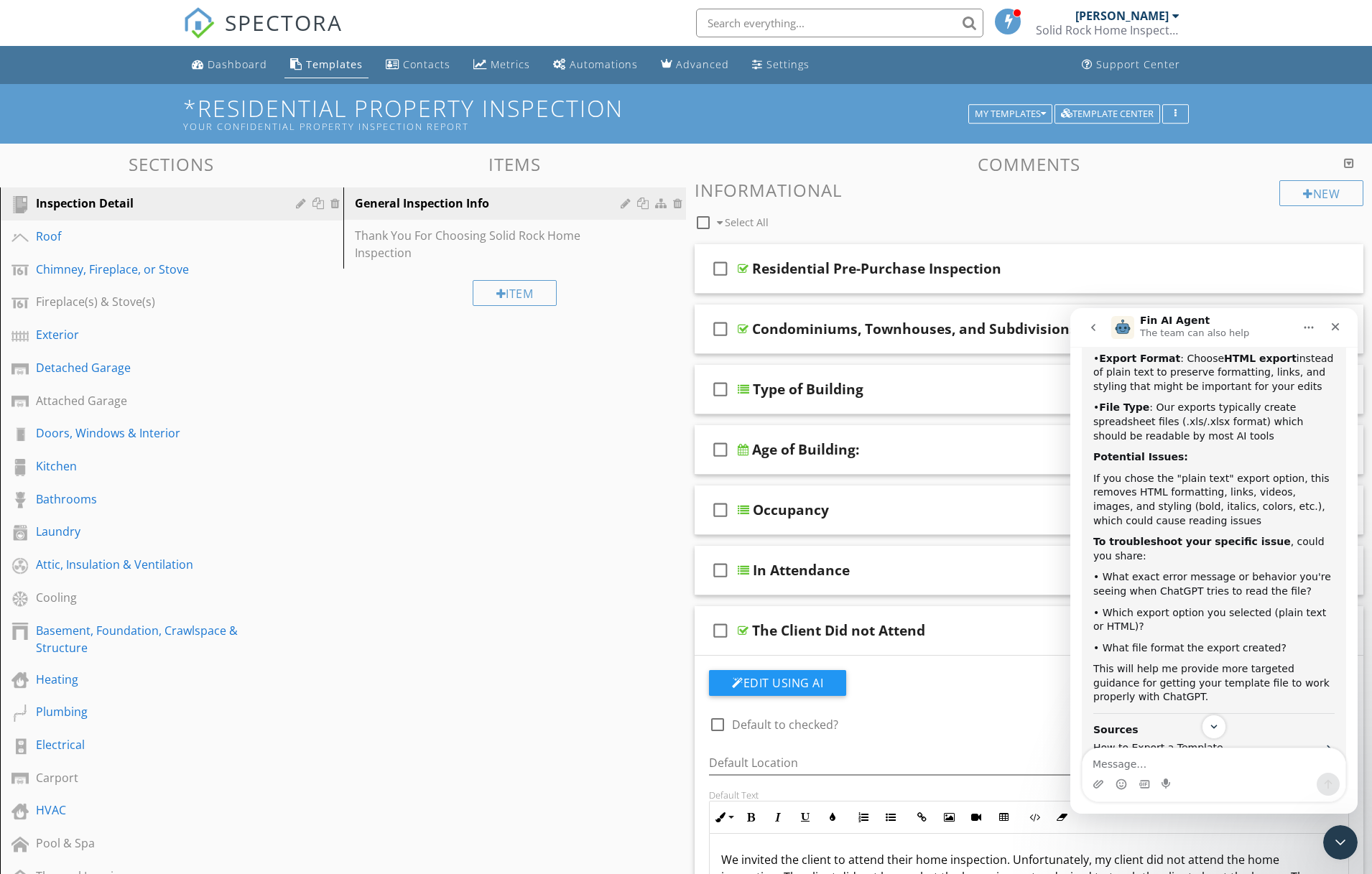
scroll to position [2151, 0]
click at [1164, 768] on textarea "Message…" at bounding box center [1214, 761] width 263 height 25
type textarea "i got erra meassage that says the file was empty- i use html"
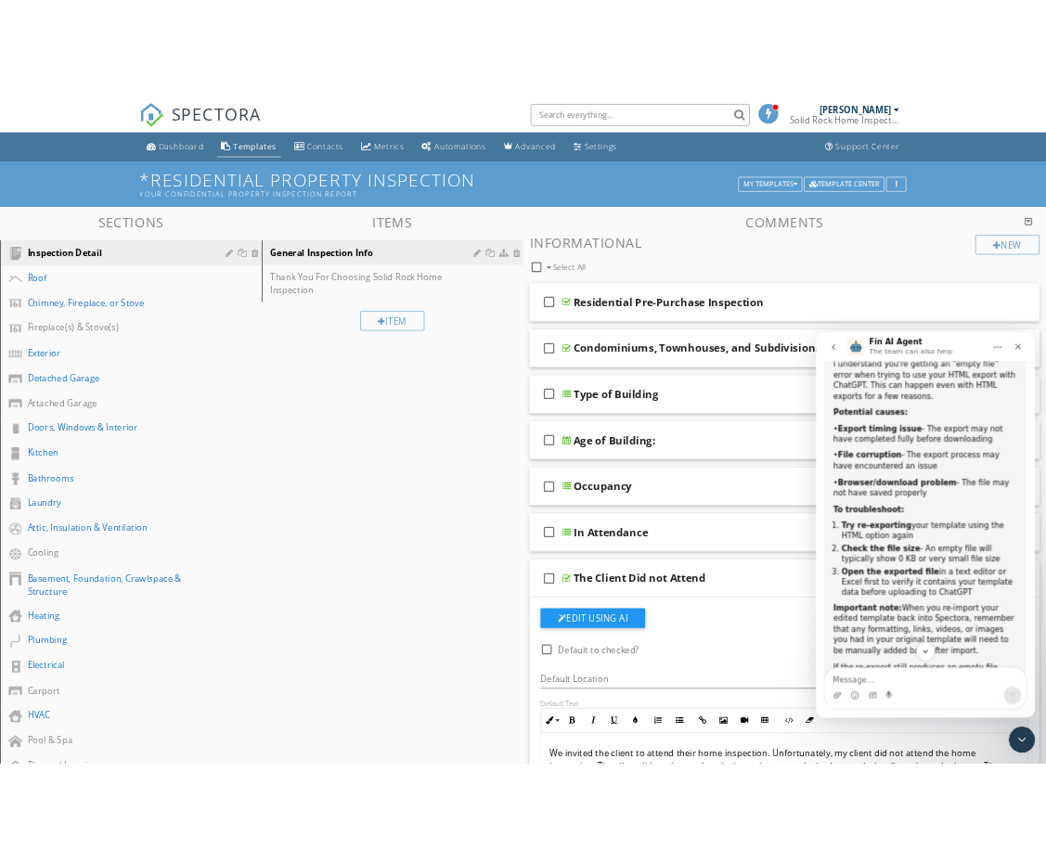
scroll to position [3553, 0]
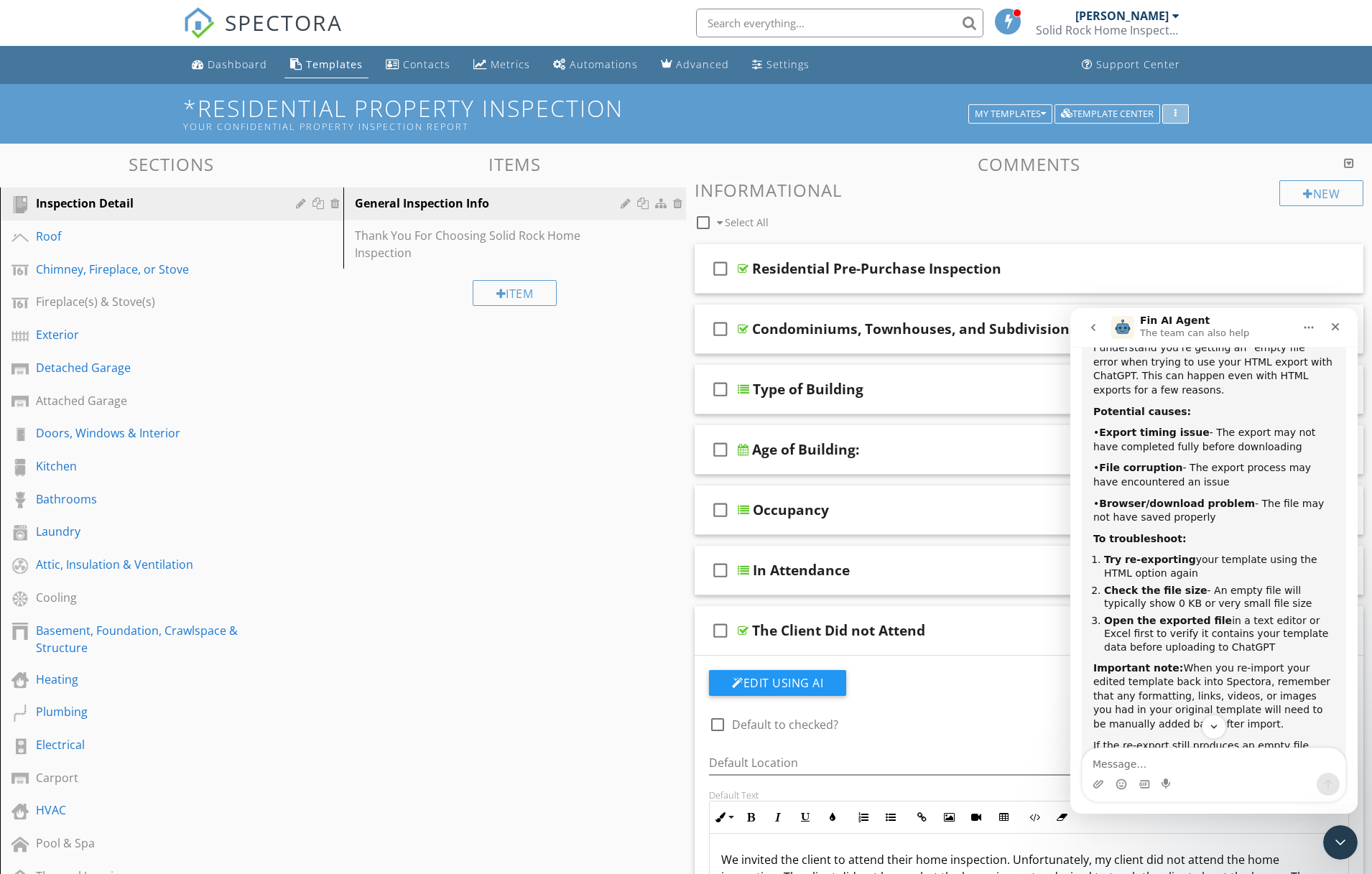
click at [1174, 115] on div "button" at bounding box center [1176, 114] width 14 height 10
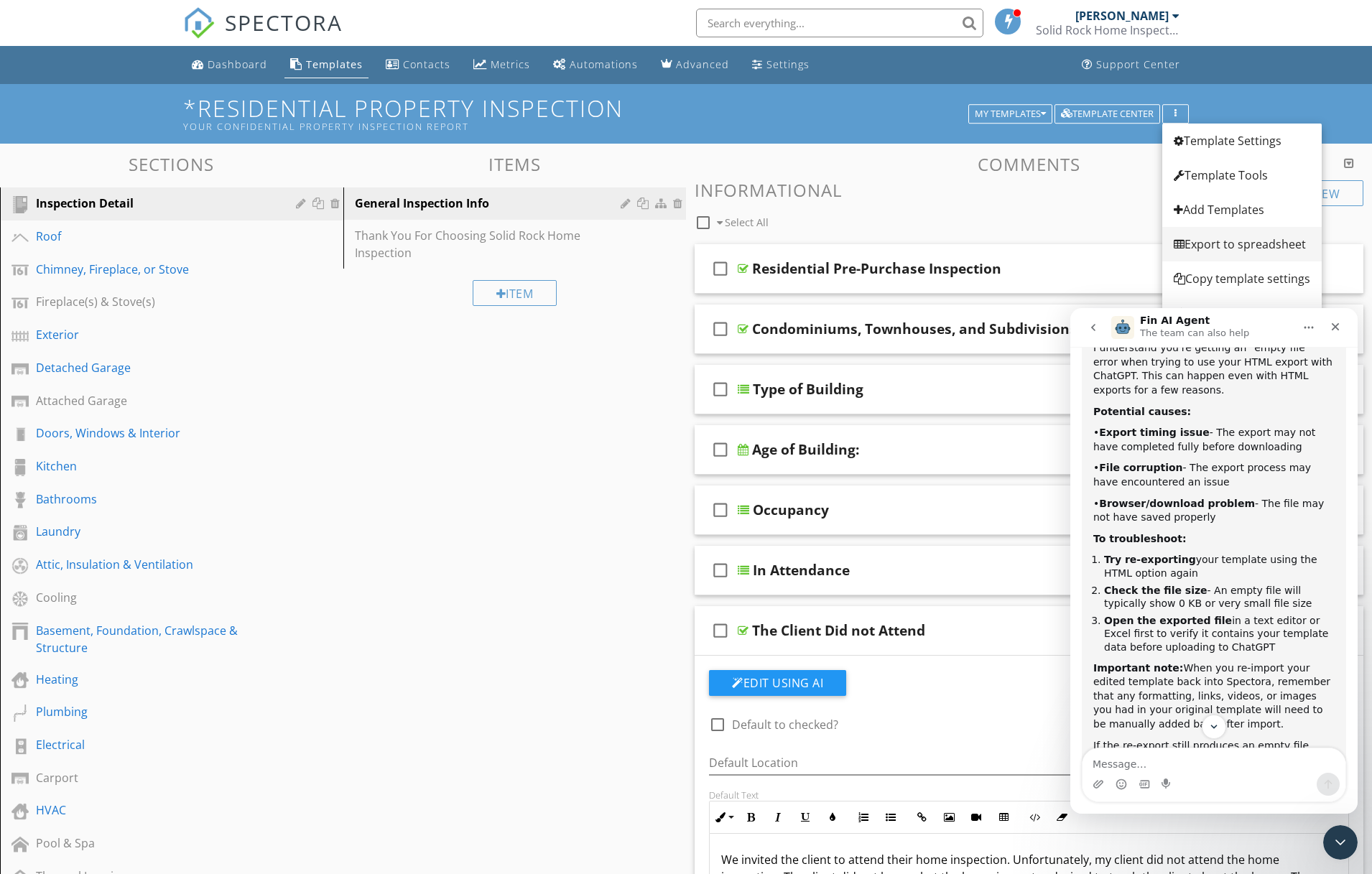
click at [1206, 248] on div "Export to spreadsheet" at bounding box center [1242, 244] width 136 height 17
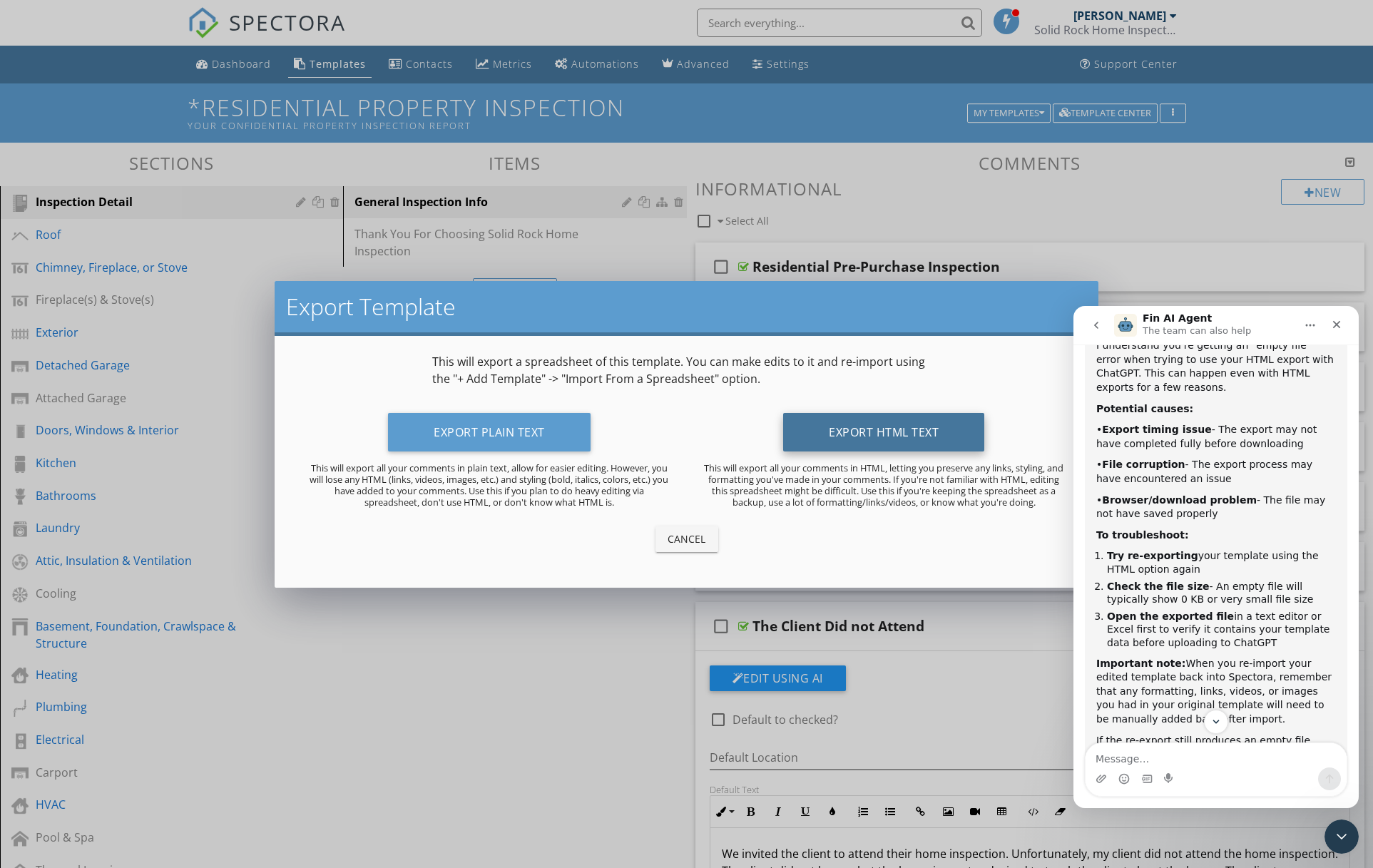
click at [822, 442] on button "Export HTML Text" at bounding box center [884, 432] width 201 height 38
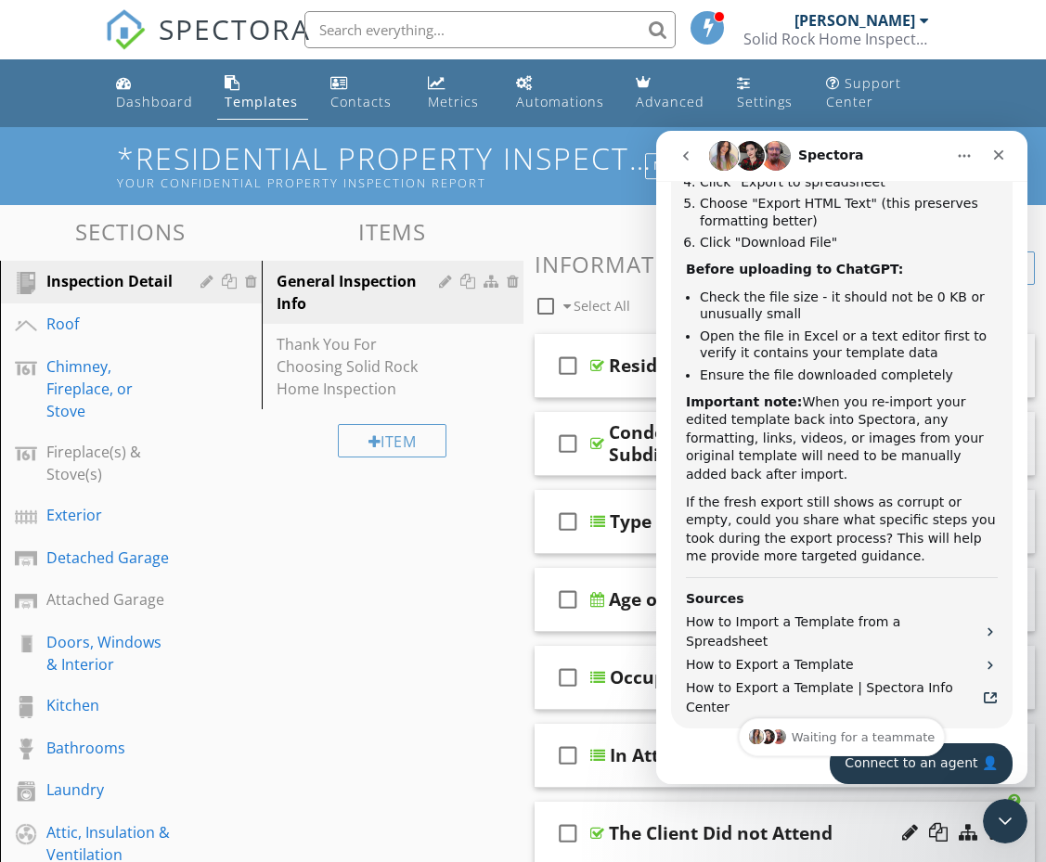
scroll to position [4768, 0]
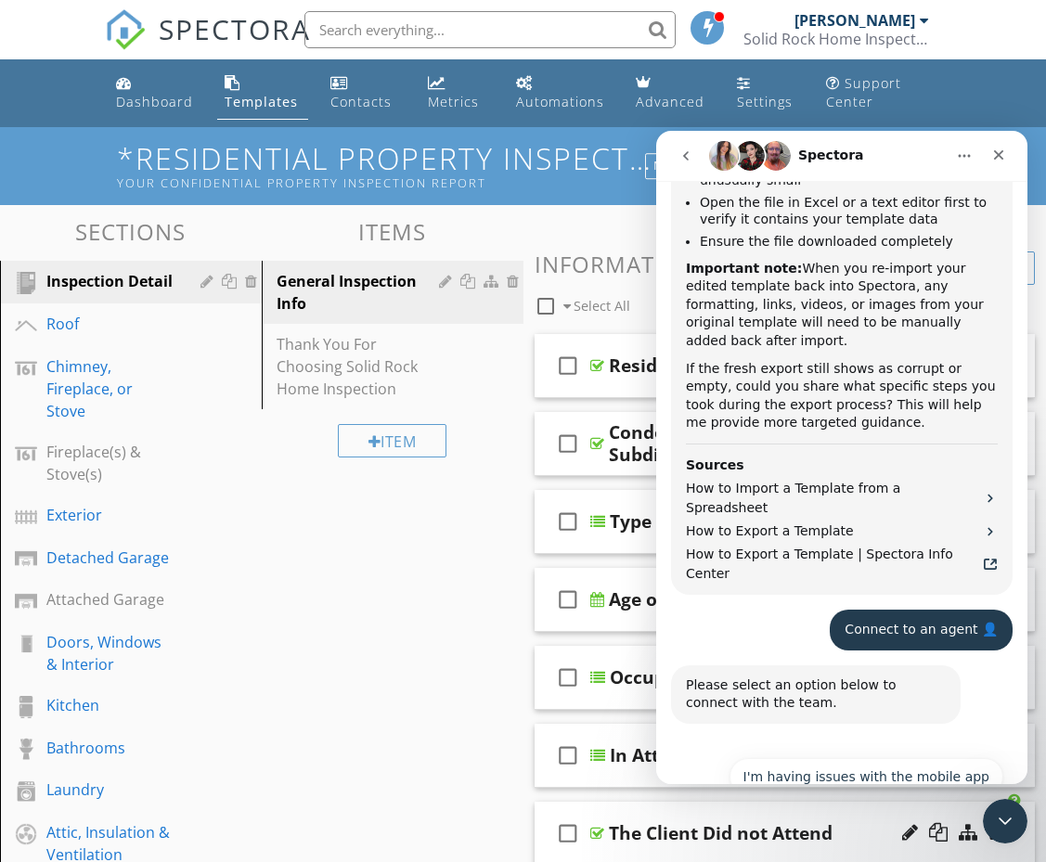
click at [883, 851] on button "I have questions about something else" at bounding box center [863, 869] width 279 height 37
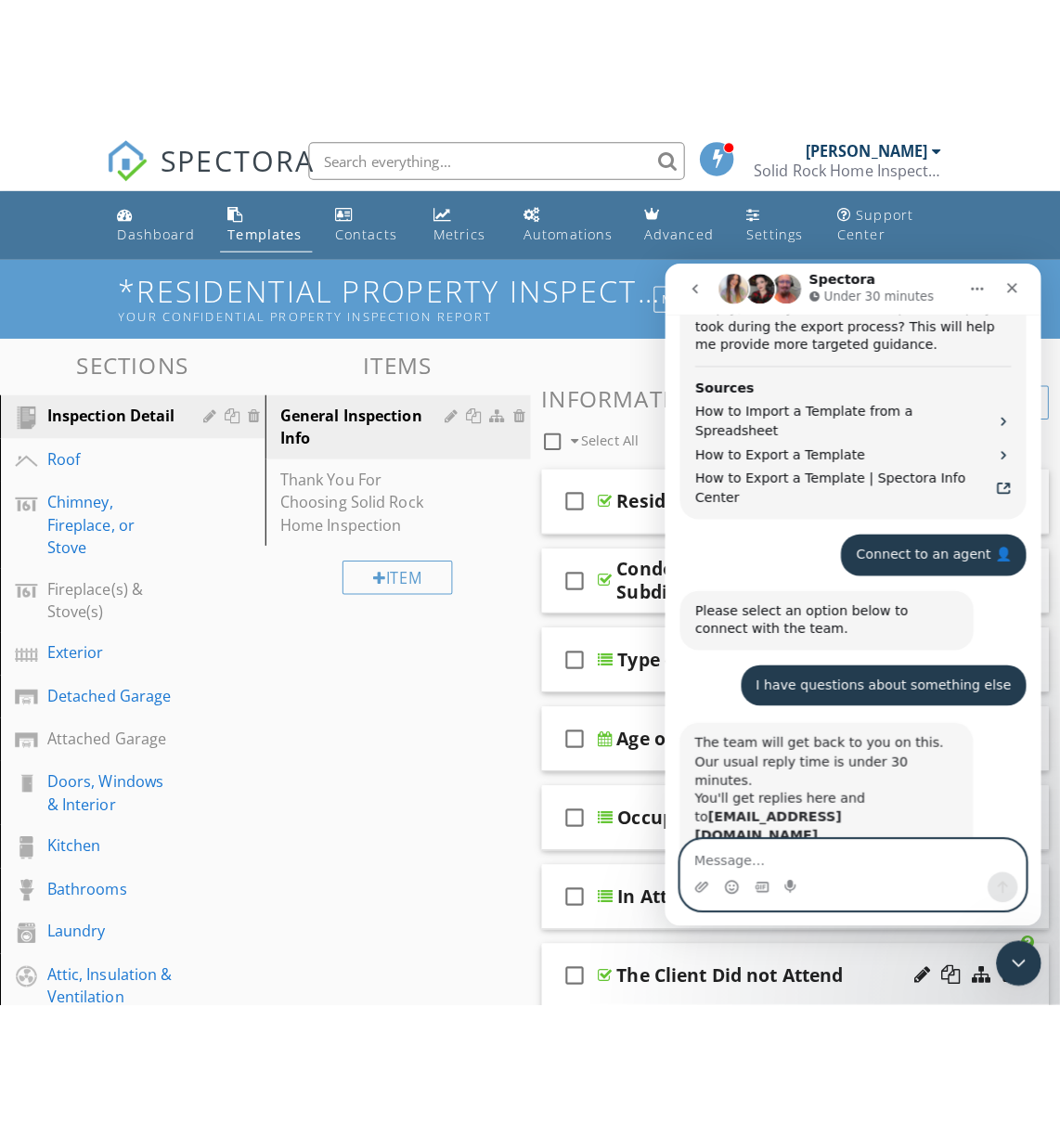
scroll to position [4982, 0]
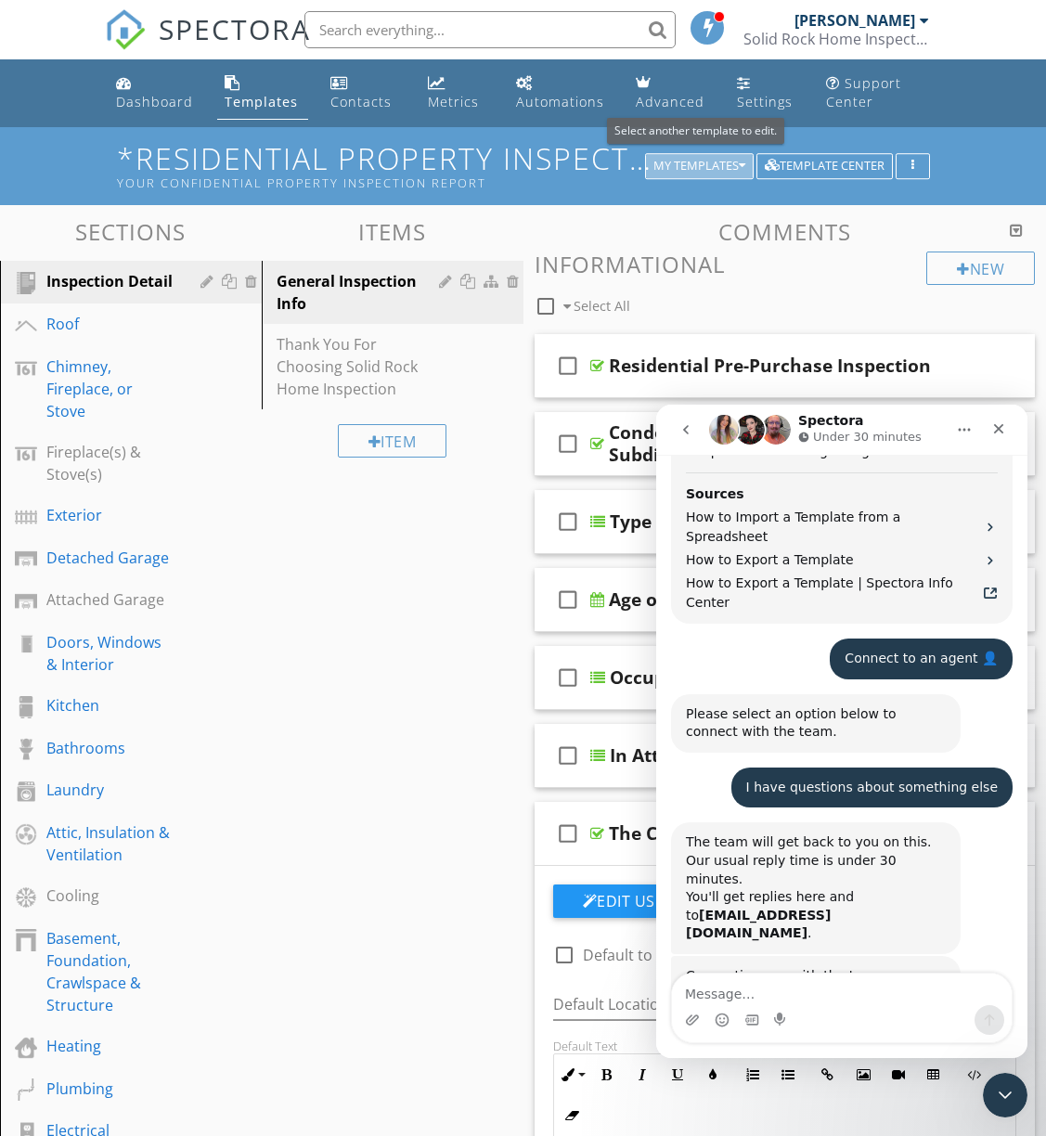
click at [711, 171] on div "My Templates" at bounding box center [699, 166] width 92 height 13
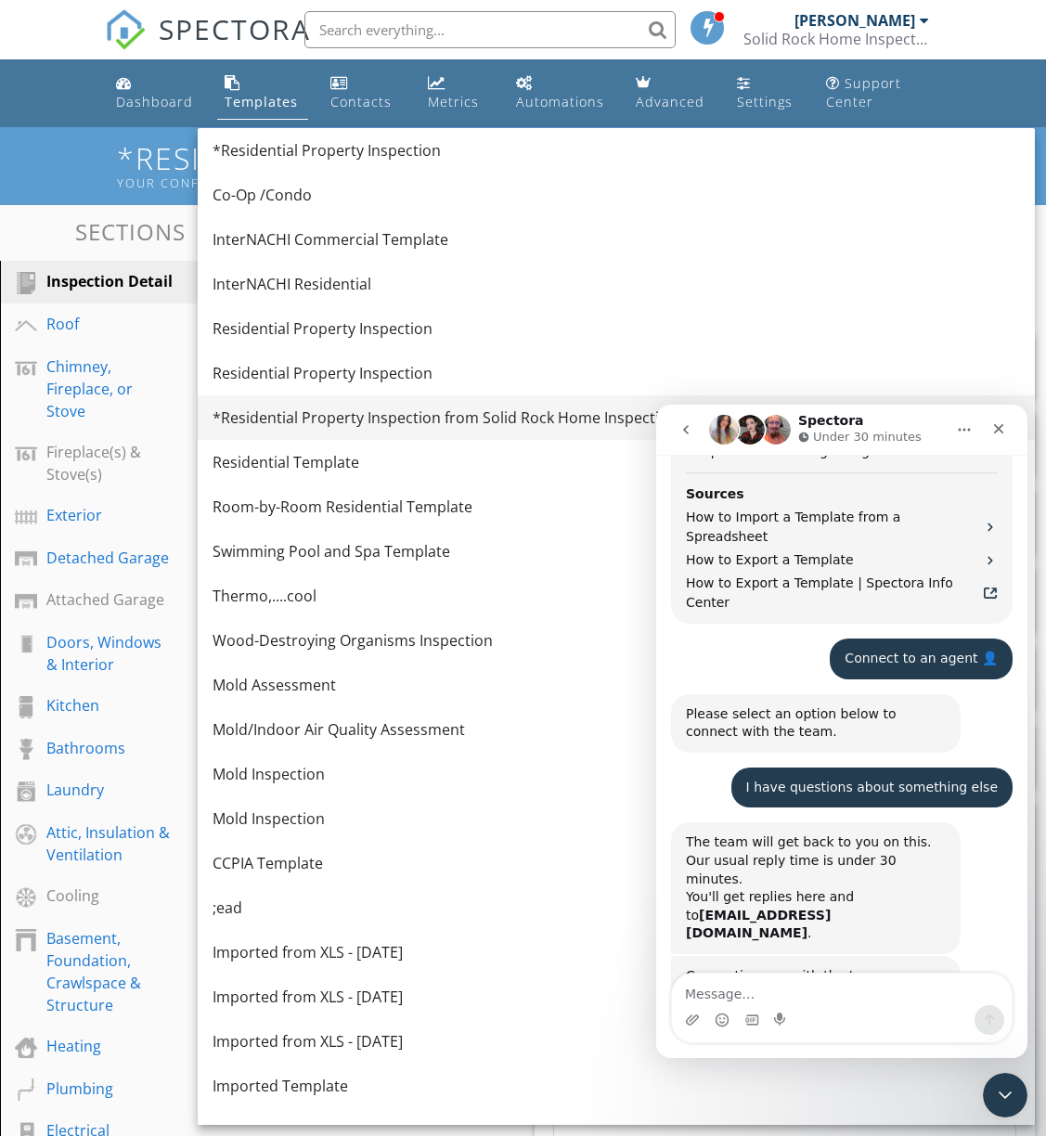
click at [501, 418] on div "*Residential Property Inspection from Solid Rock Home Inspections, LLC" at bounding box center [615, 417] width 807 height 22
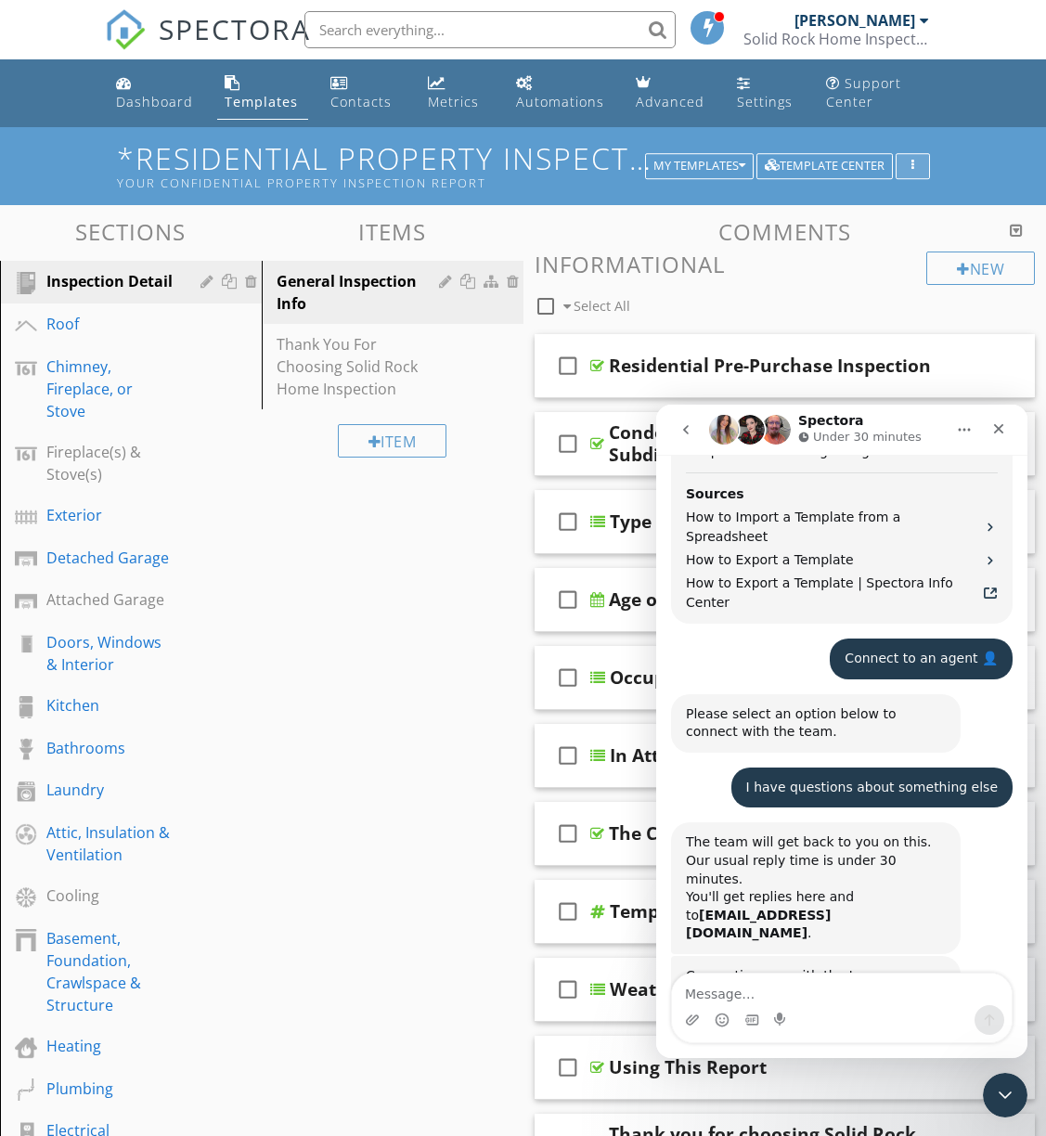
click at [929, 169] on button "button" at bounding box center [912, 166] width 34 height 26
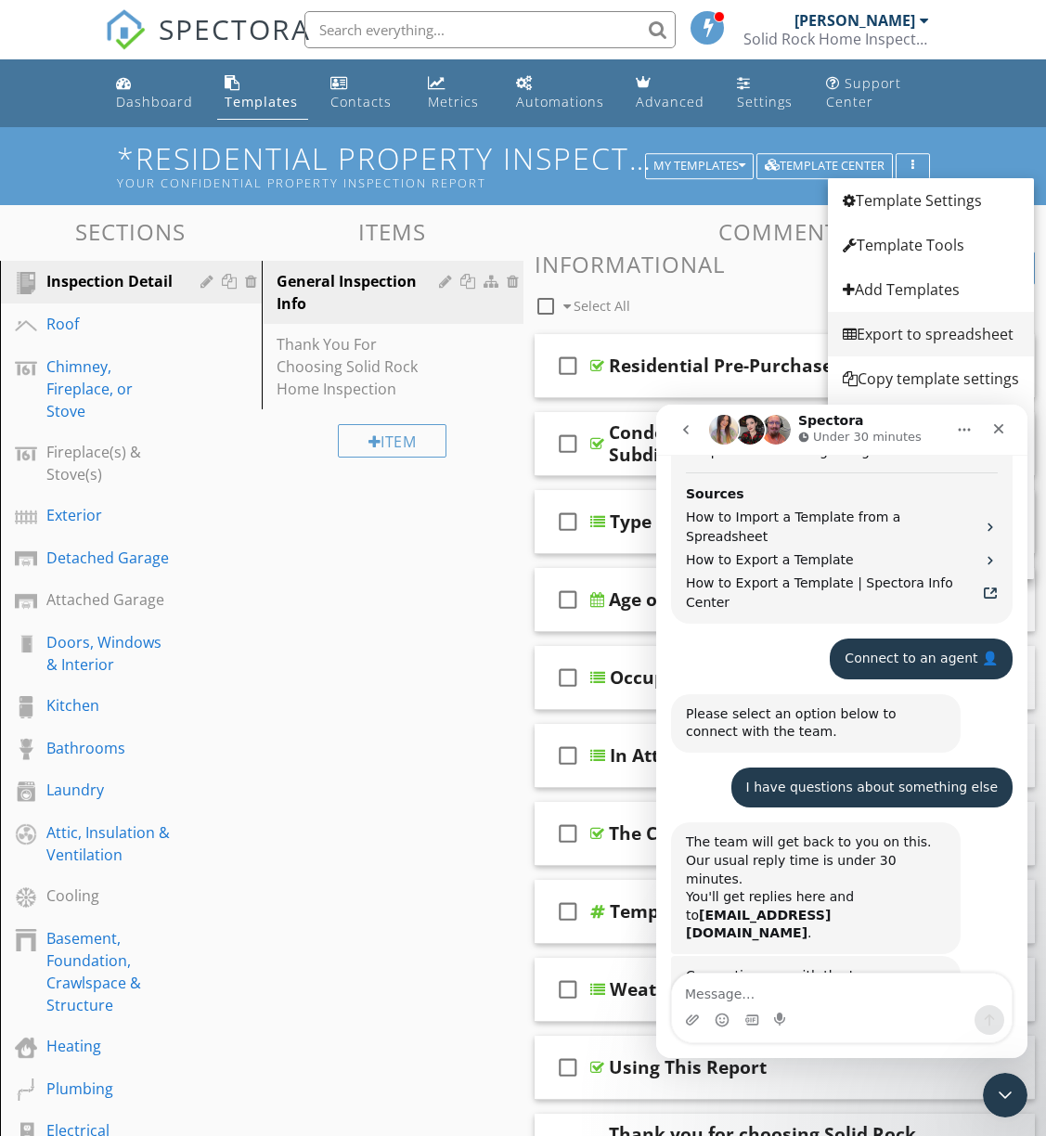
click at [908, 324] on div "Export to spreadsheet" at bounding box center [930, 334] width 176 height 22
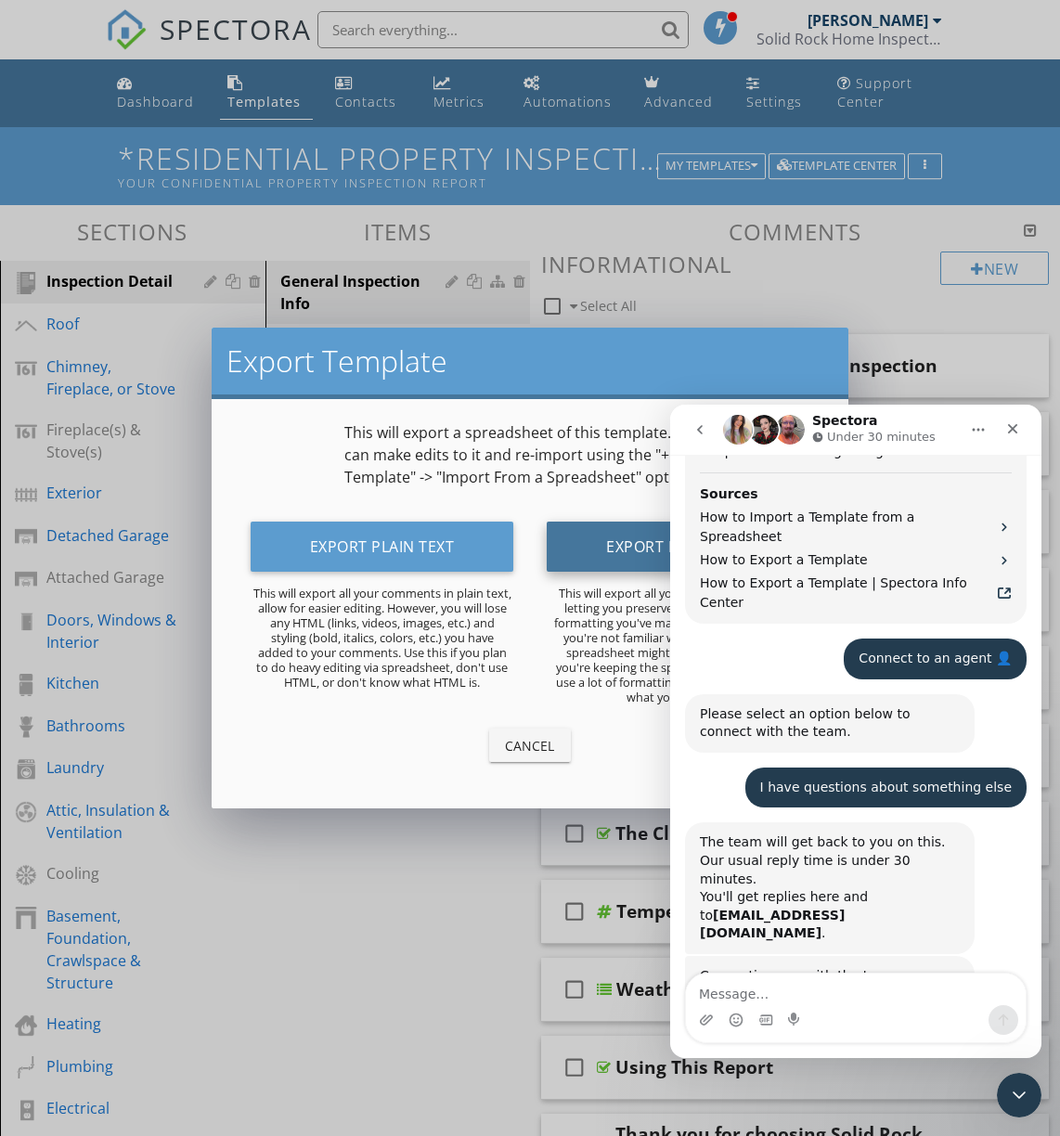
click at [601, 536] on button "Export HTML Text" at bounding box center [677, 546] width 262 height 50
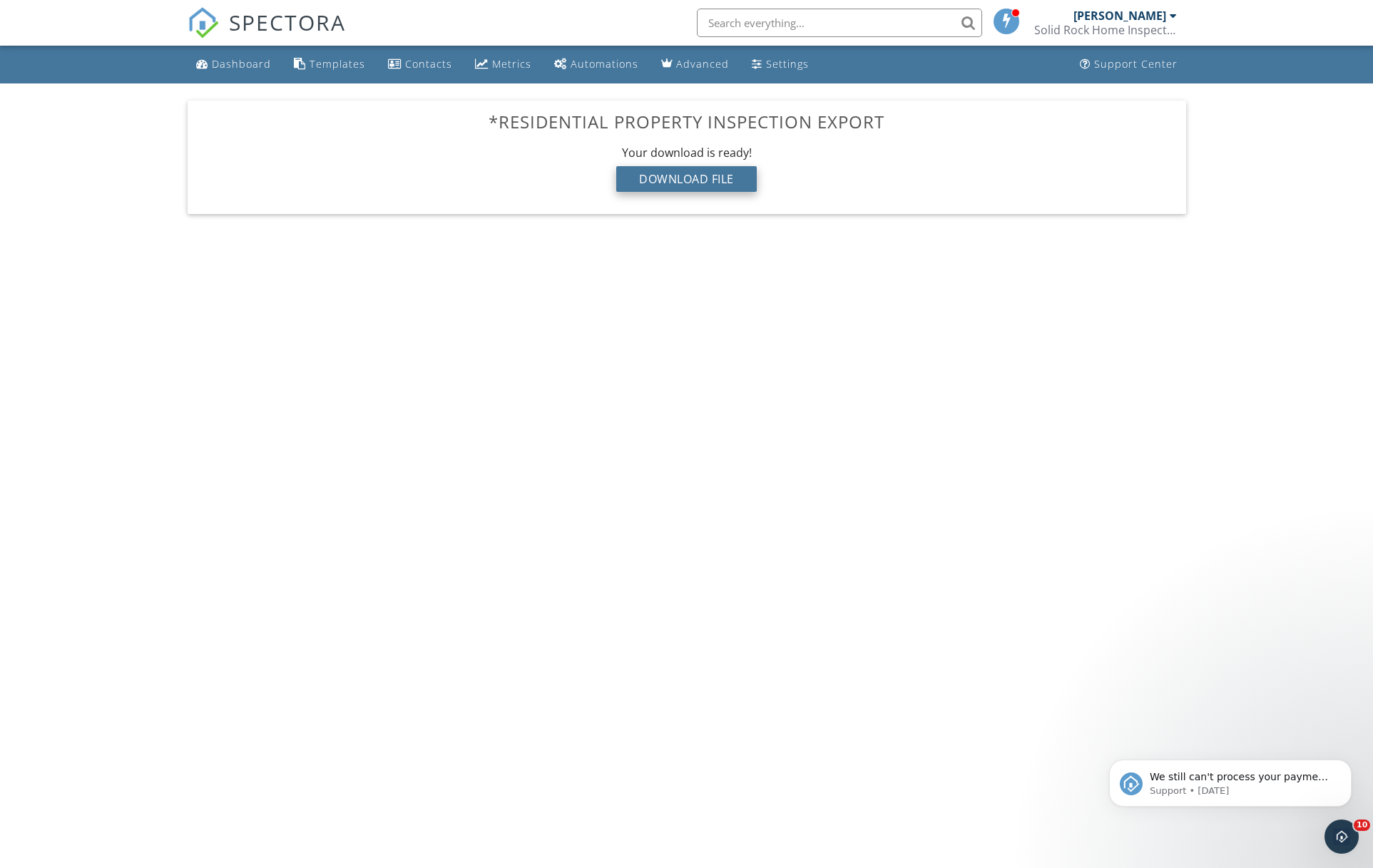
click at [706, 185] on div "Download File" at bounding box center [686, 178] width 141 height 25
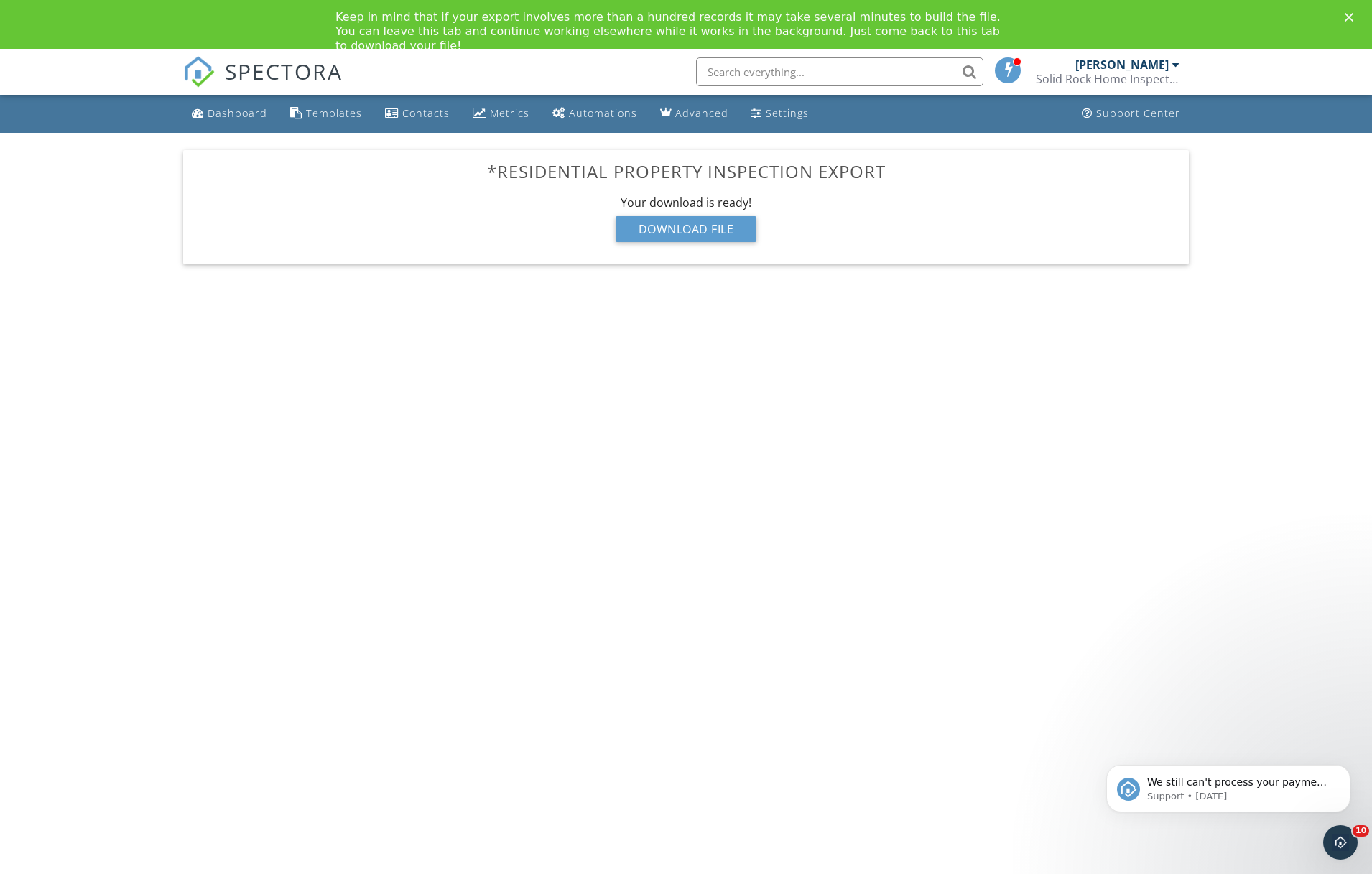
click at [1254, 400] on body "SPECTORA Clifford Pierrot Solid Rock Home Inspections, LLC Role: Inspector Dash…" at bounding box center [686, 480] width 1372 height 863
click at [722, 235] on div "Download File" at bounding box center [686, 228] width 142 height 26
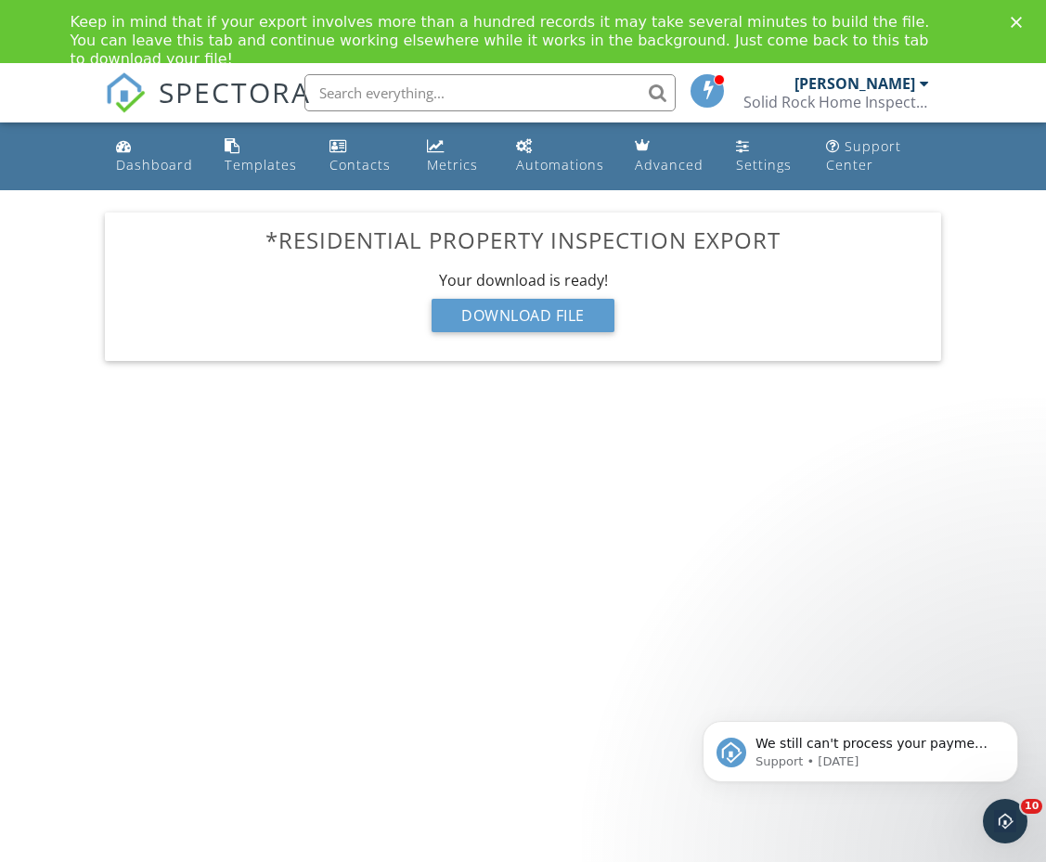
click at [914, 537] on body "SPECTORA Clifford Pierrot Solid Rock Home Inspections, LLC Role: Inspector Dash…" at bounding box center [523, 487] width 1046 height 848
click at [869, 71] on div "Clifford Pierrot Solid Rock Home Inspections, LLC" at bounding box center [836, 92] width 186 height 59
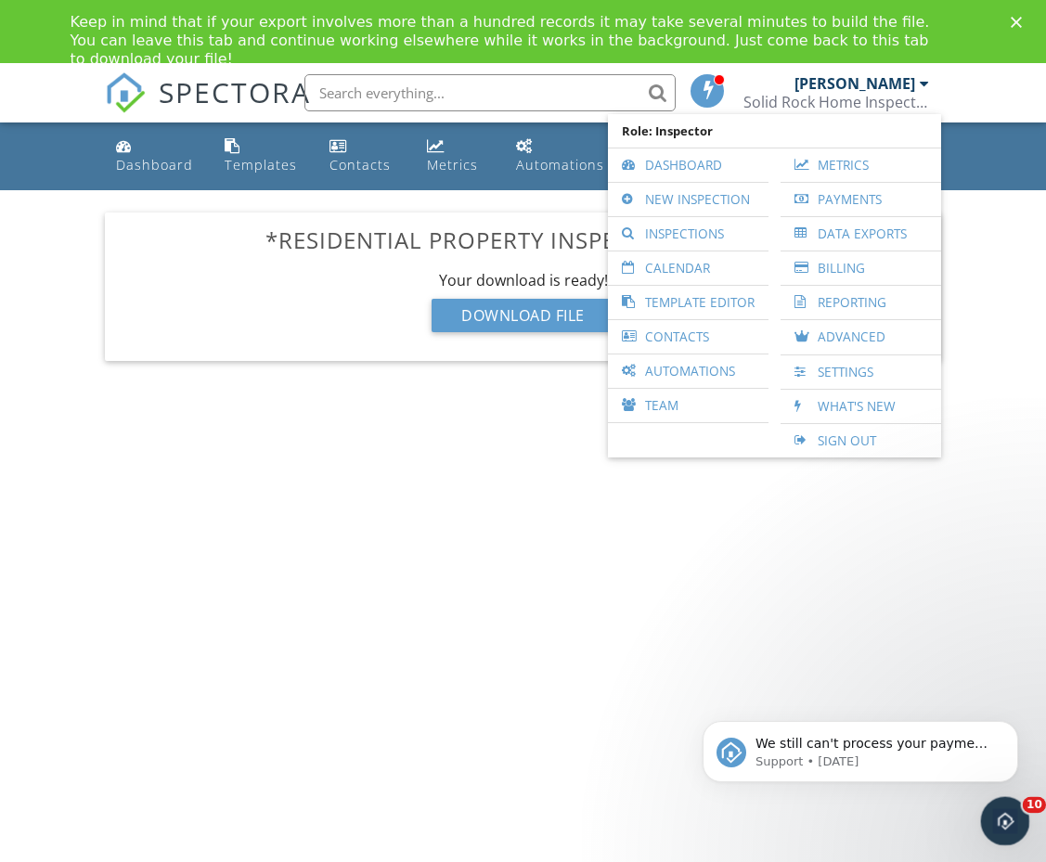
click at [996, 827] on icon "Open Intercom Messenger" at bounding box center [1002, 818] width 31 height 31
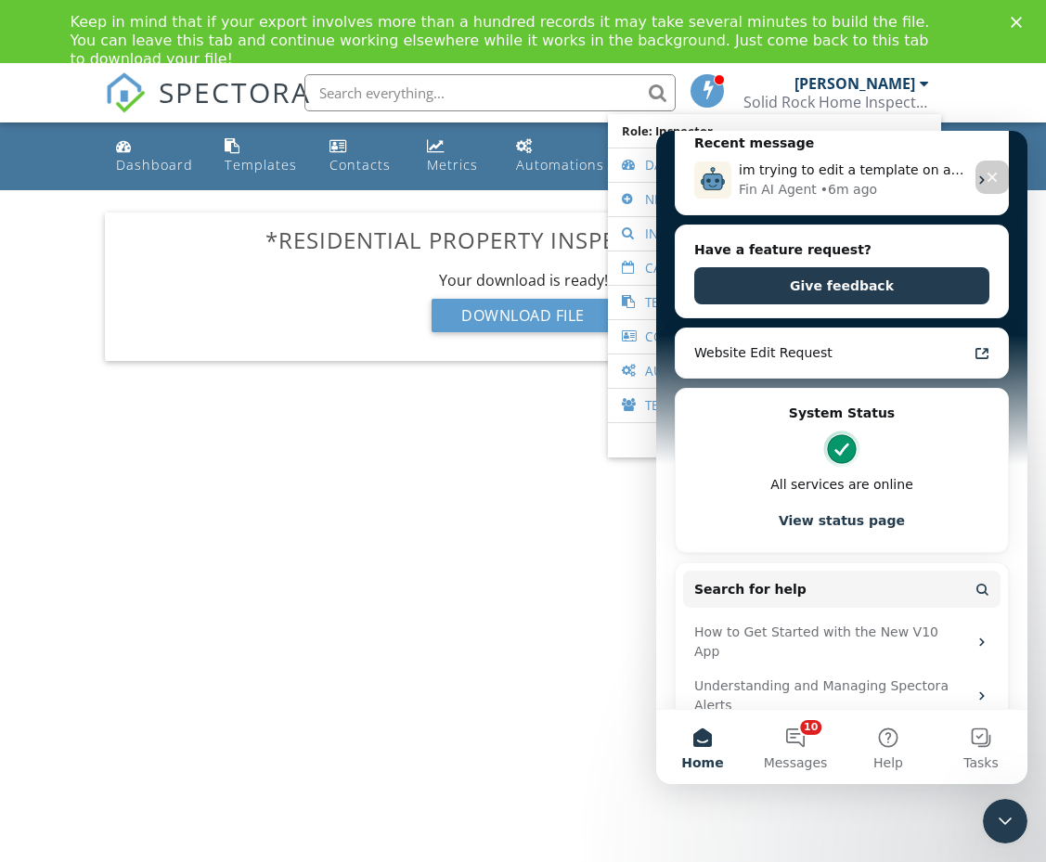
scroll to position [498, 0]
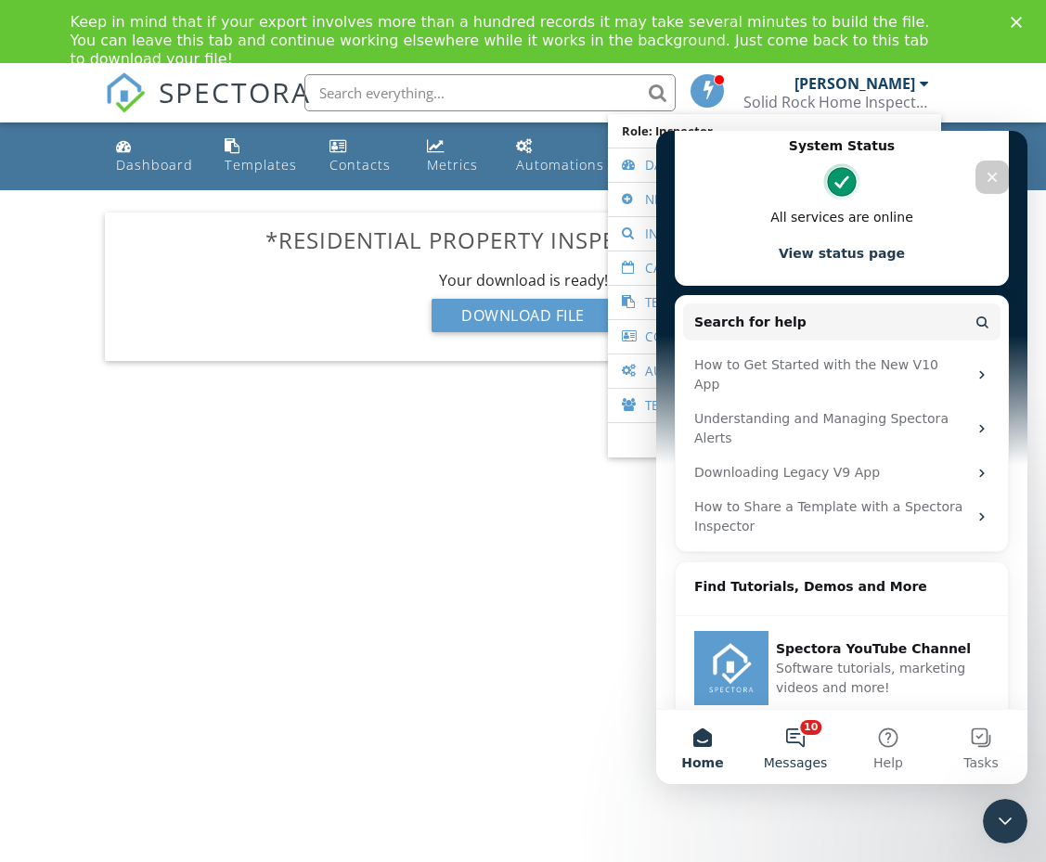
click at [789, 758] on span "Messages" at bounding box center [796, 762] width 64 height 13
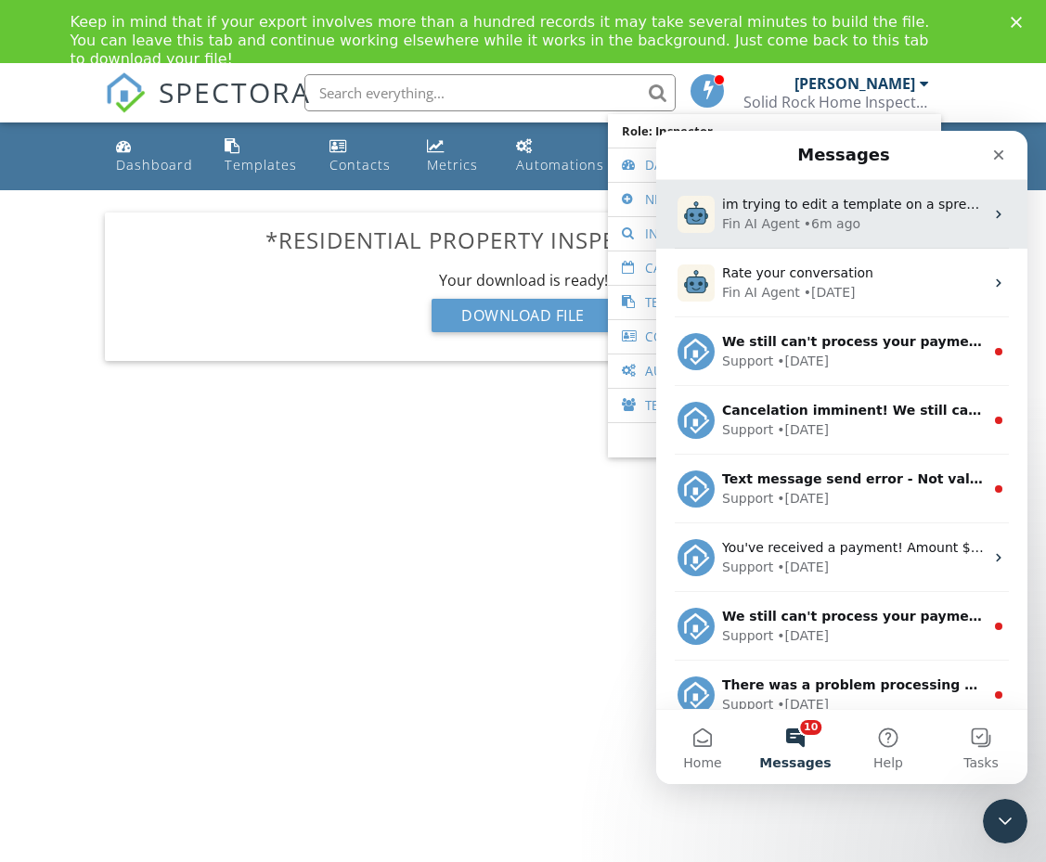
click at [893, 199] on span "im trying to edit a template on a spread sheet having trouble" at bounding box center [921, 204] width 399 height 15
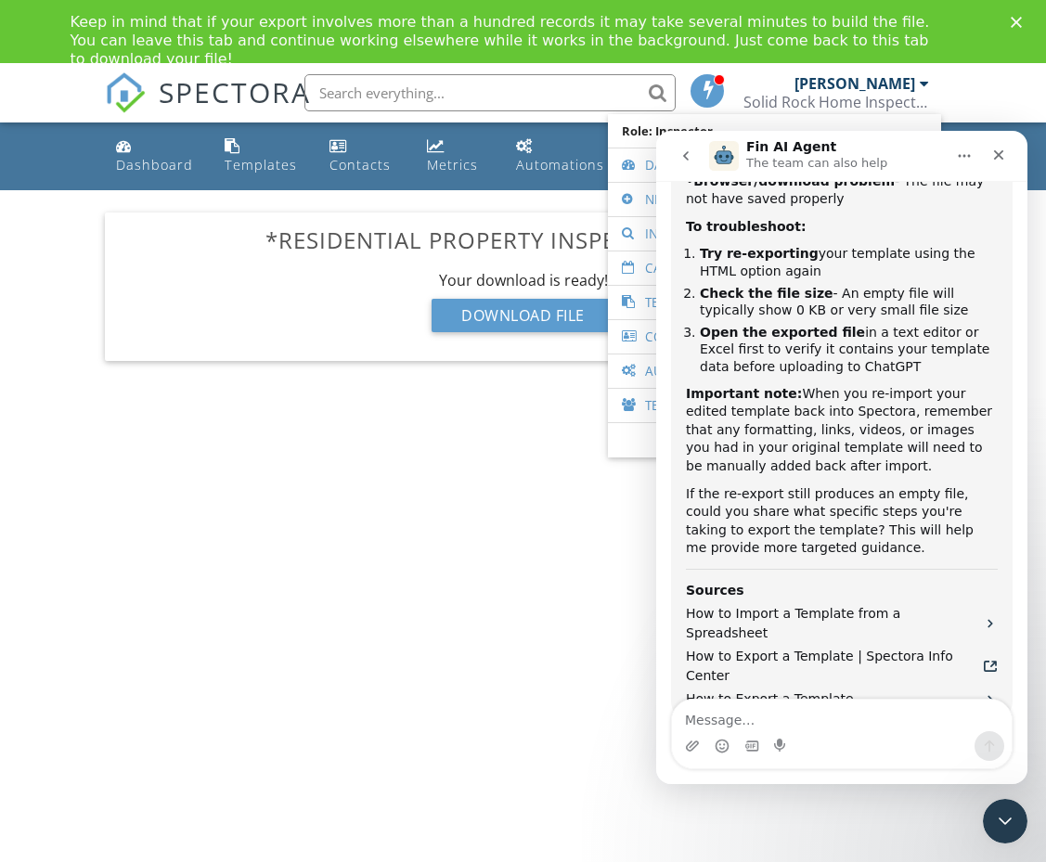
scroll to position [3758, 0]
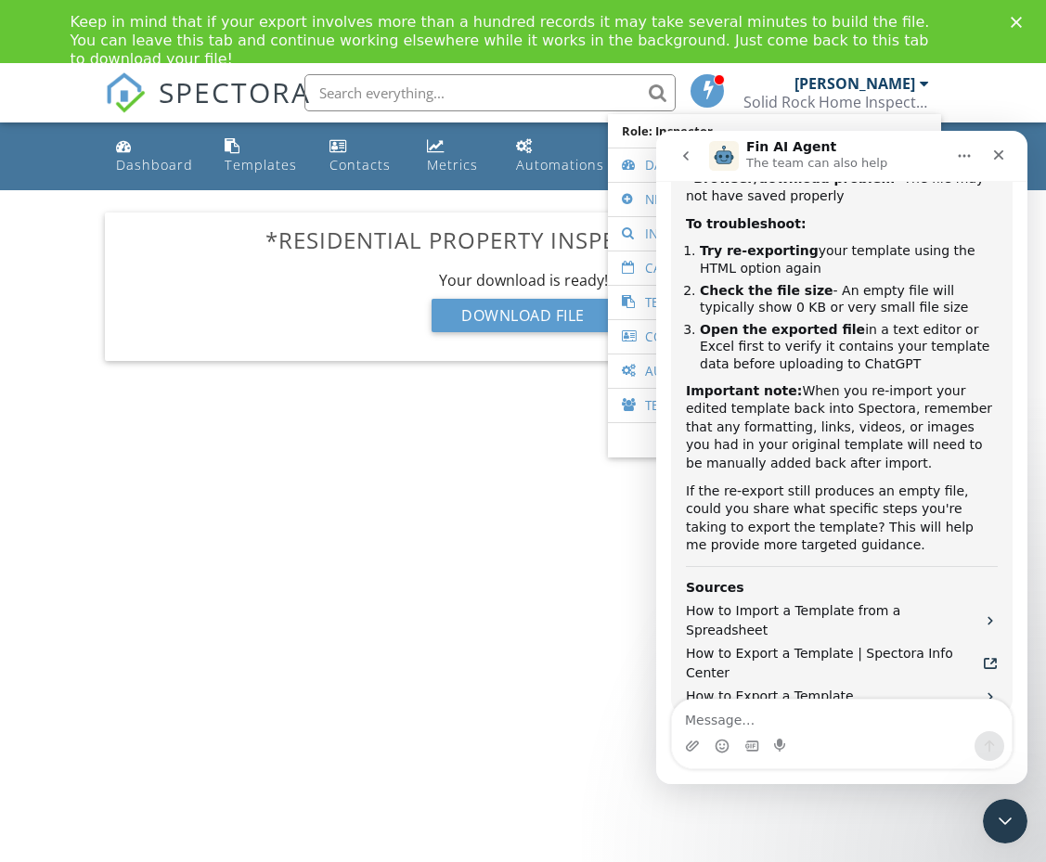
click at [777, 715] on textarea "Message…" at bounding box center [842, 716] width 340 height 32
type textarea "says file don match could be corrupt"
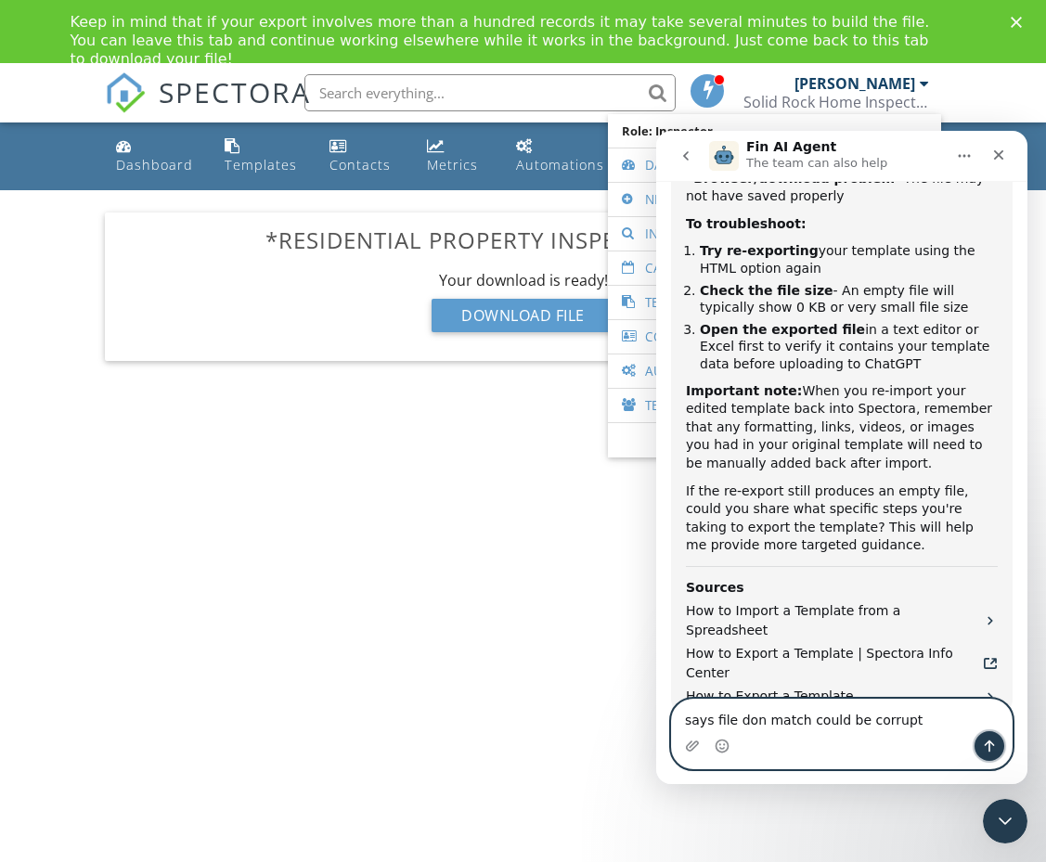
click at [988, 758] on button "Send a message…" at bounding box center [989, 746] width 30 height 30
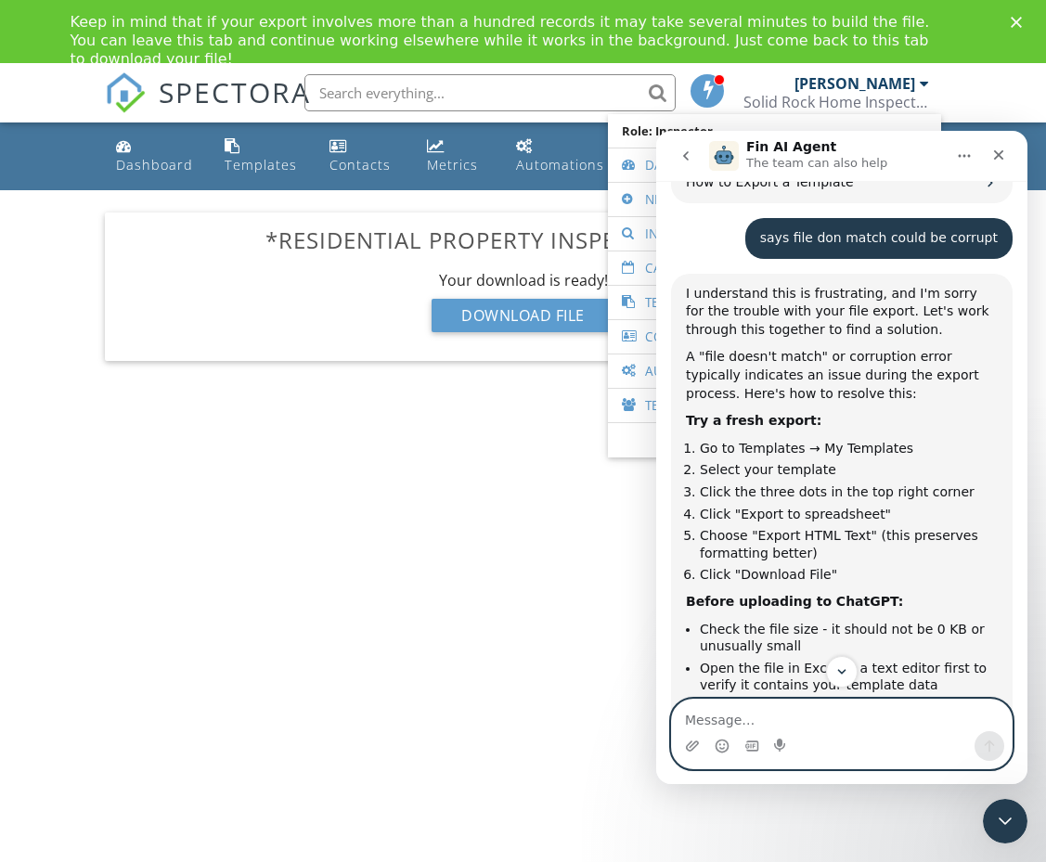
scroll to position [4577, 0]
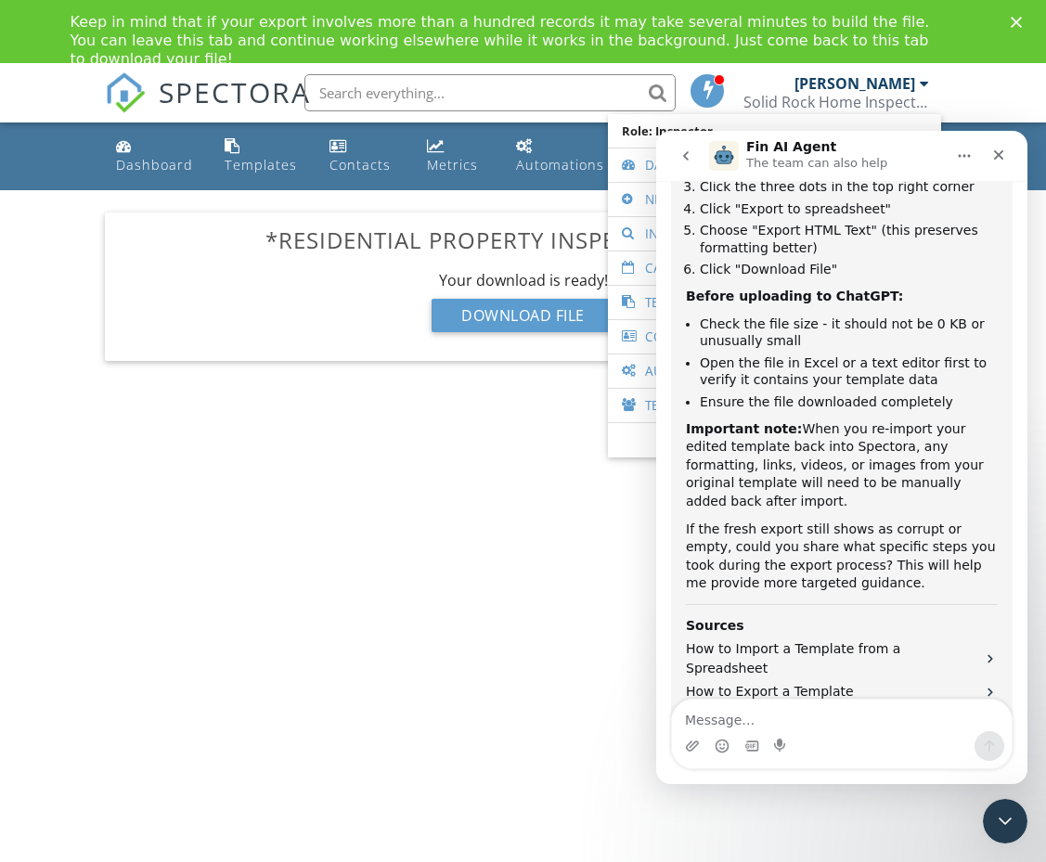
click at [886, 836] on button "Connect to an agent 👤" at bounding box center [912, 854] width 181 height 37
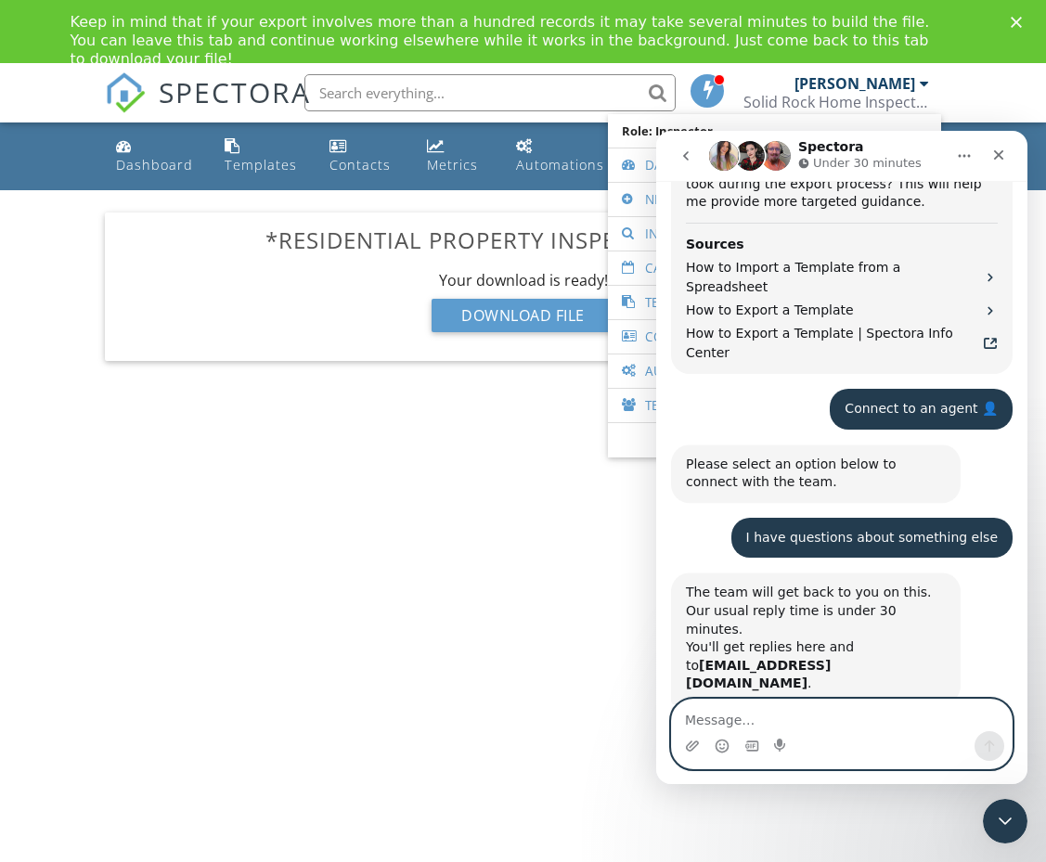
scroll to position [4982, 0]
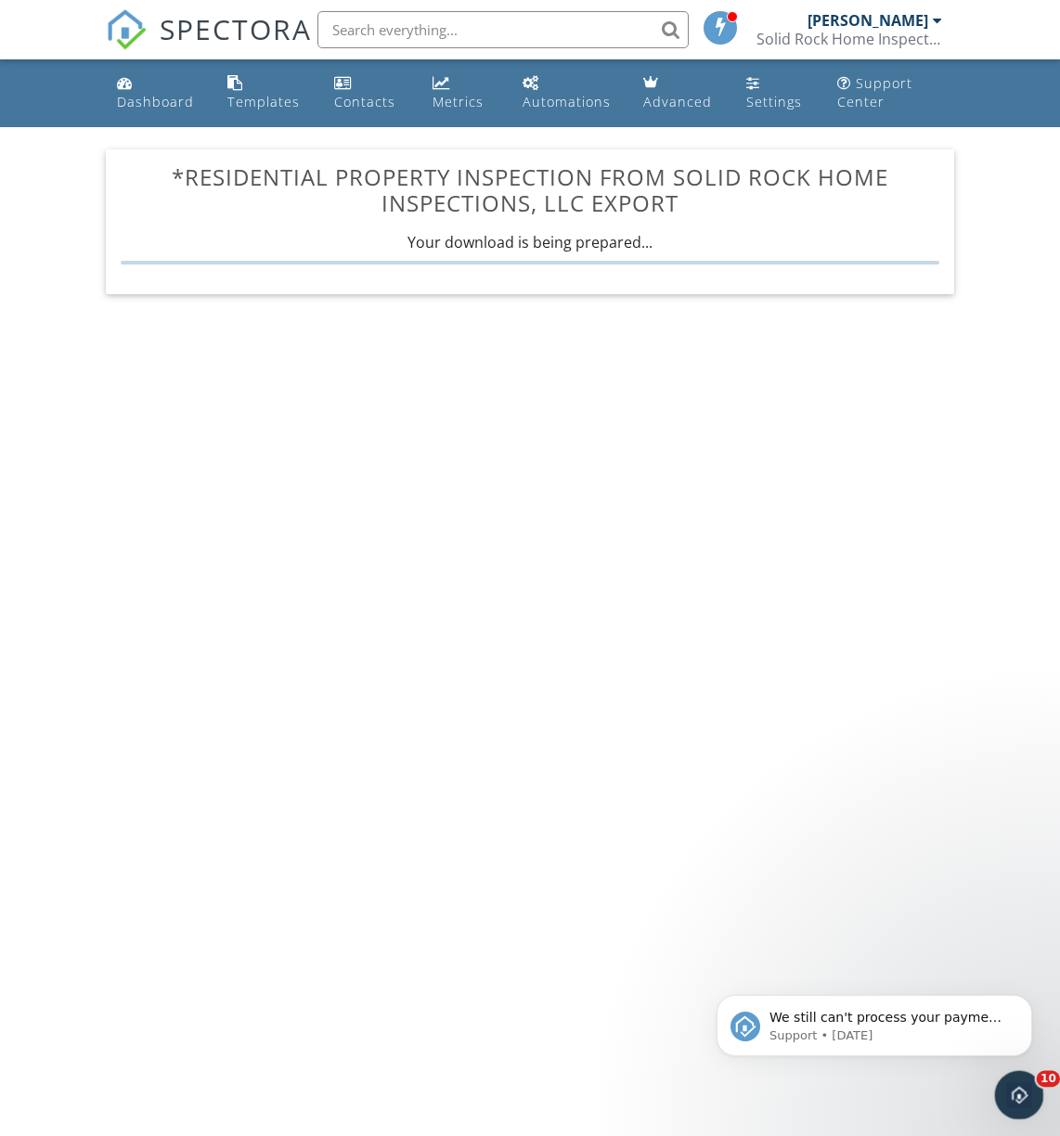
click at [1028, 1106] on div "Open Intercom Messenger" at bounding box center [1015, 1091] width 61 height 61
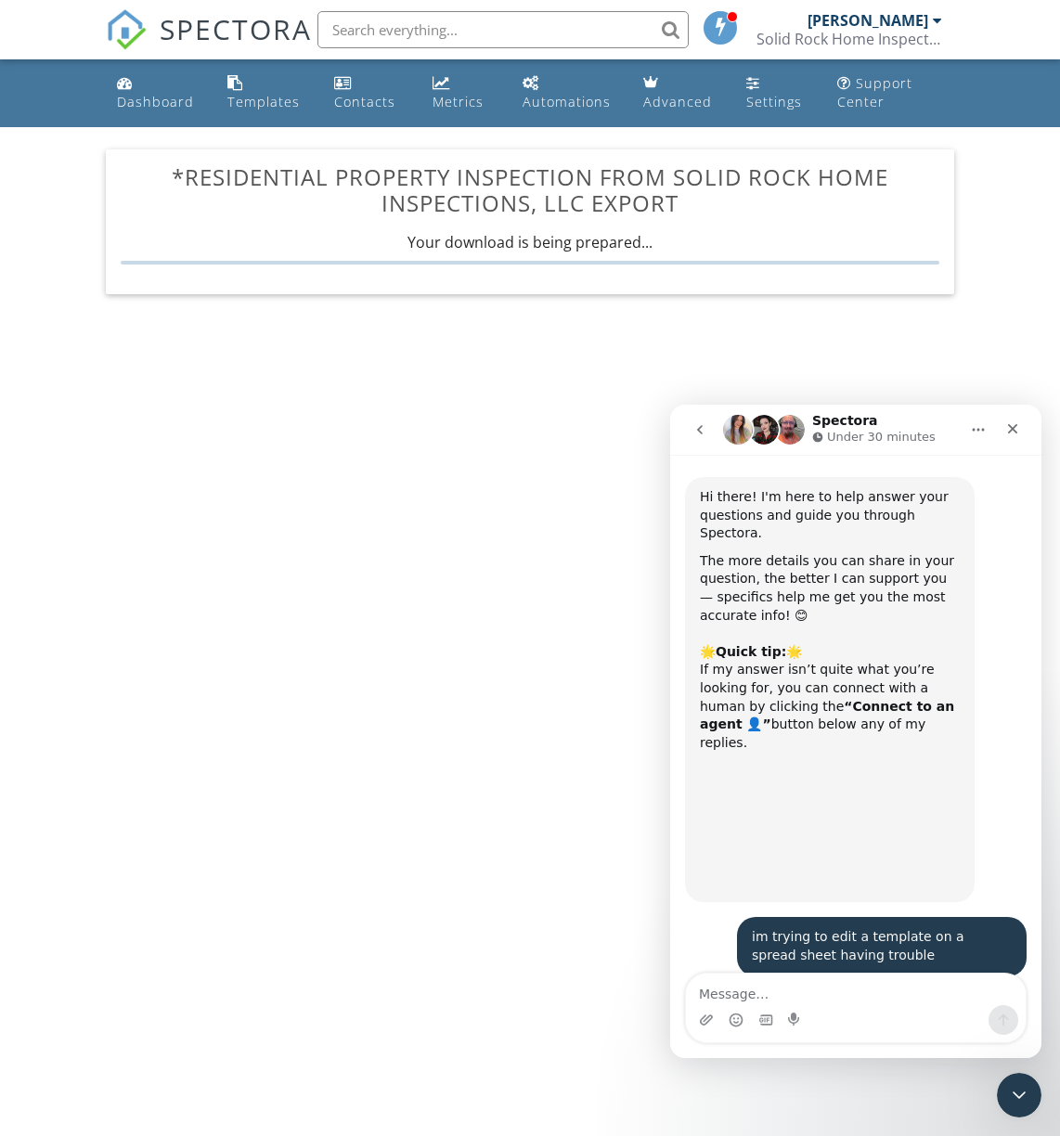
scroll to position [4982, 0]
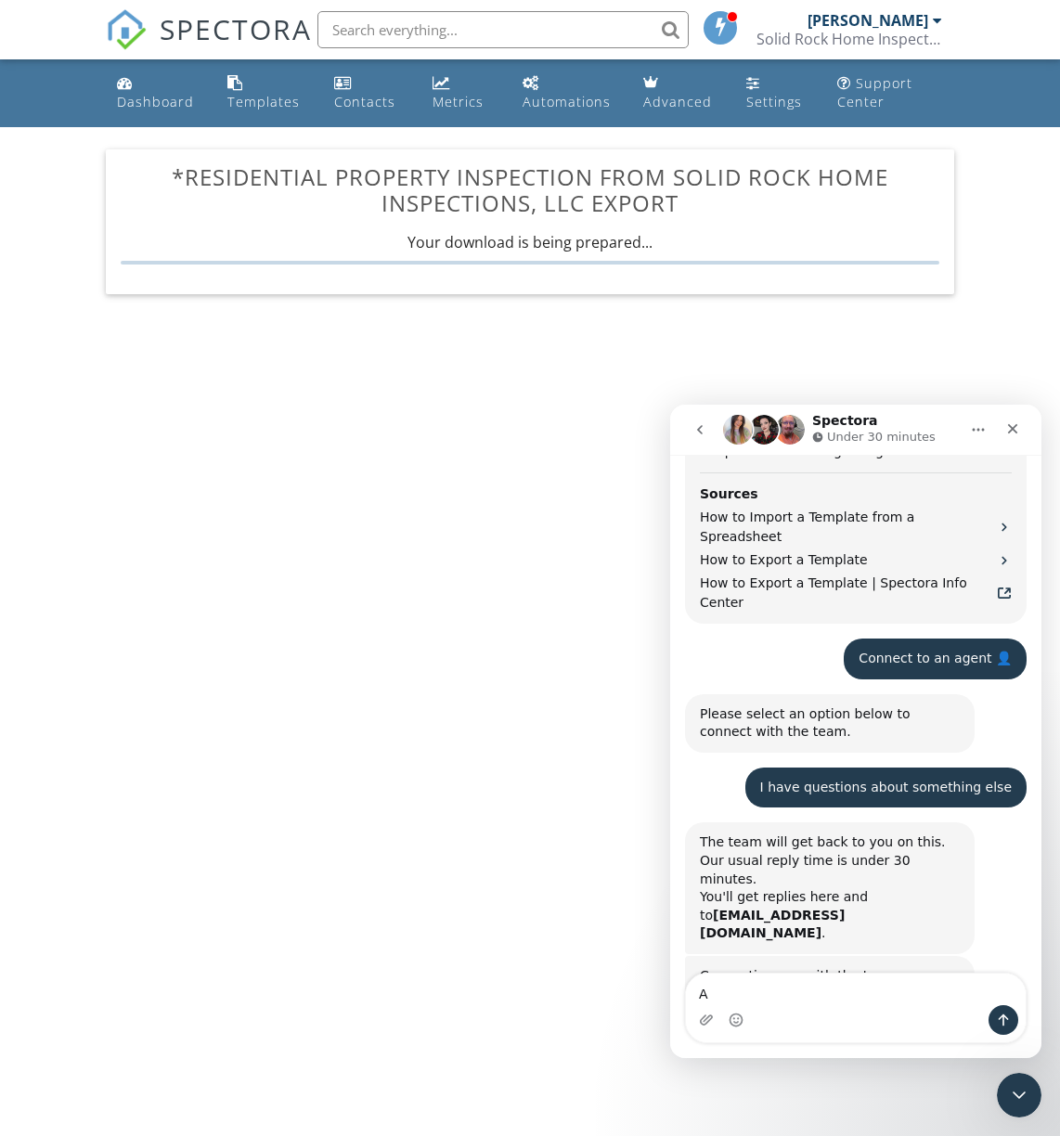
type textarea "AI"
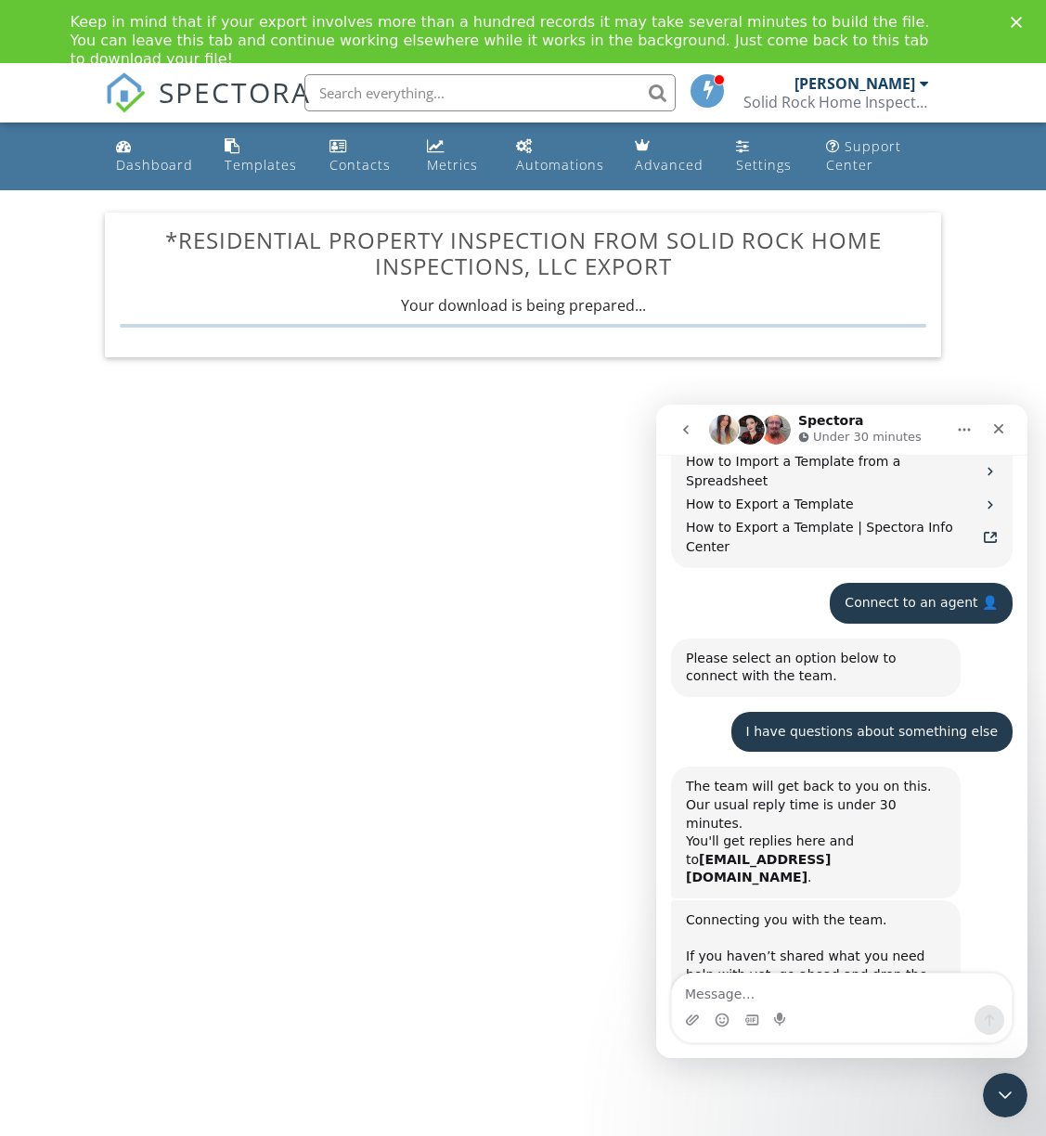
scroll to position [0, 0]
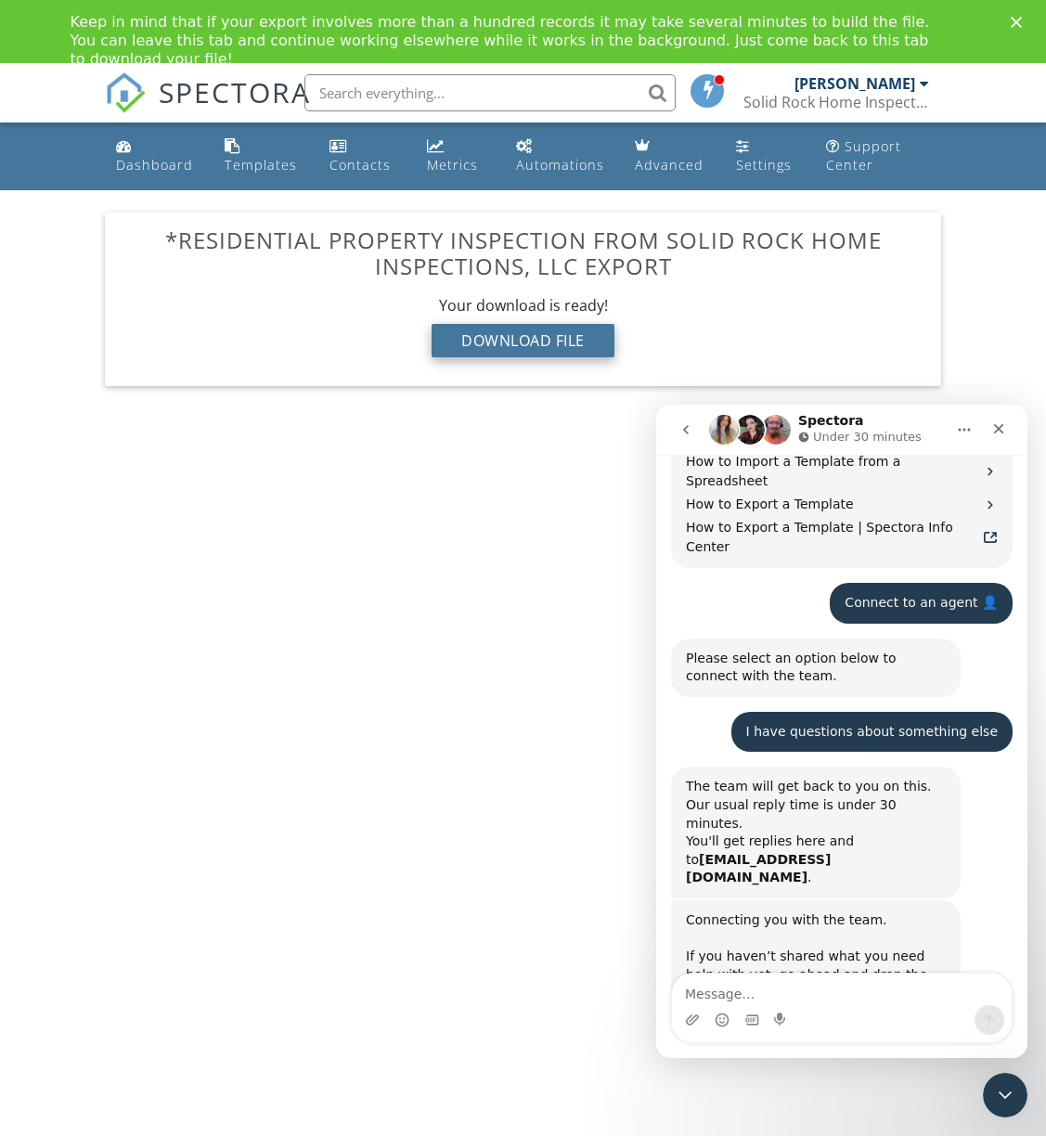
click at [556, 349] on div "Download File" at bounding box center [522, 340] width 183 height 33
